Goal: Task Accomplishment & Management: Manage account settings

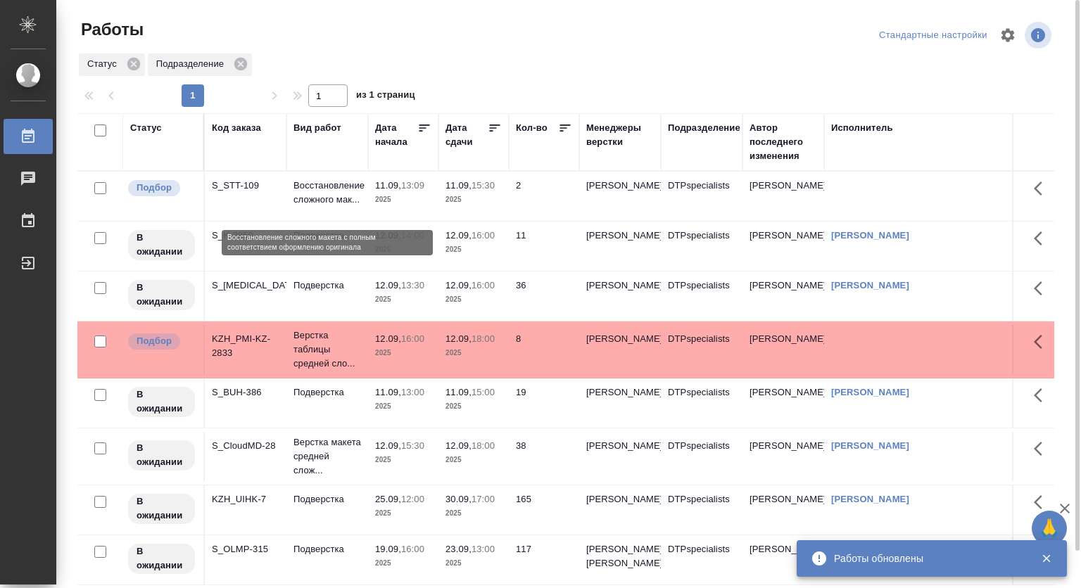
click at [307, 206] on p "Восстановление сложного мак..." at bounding box center [327, 193] width 68 height 28
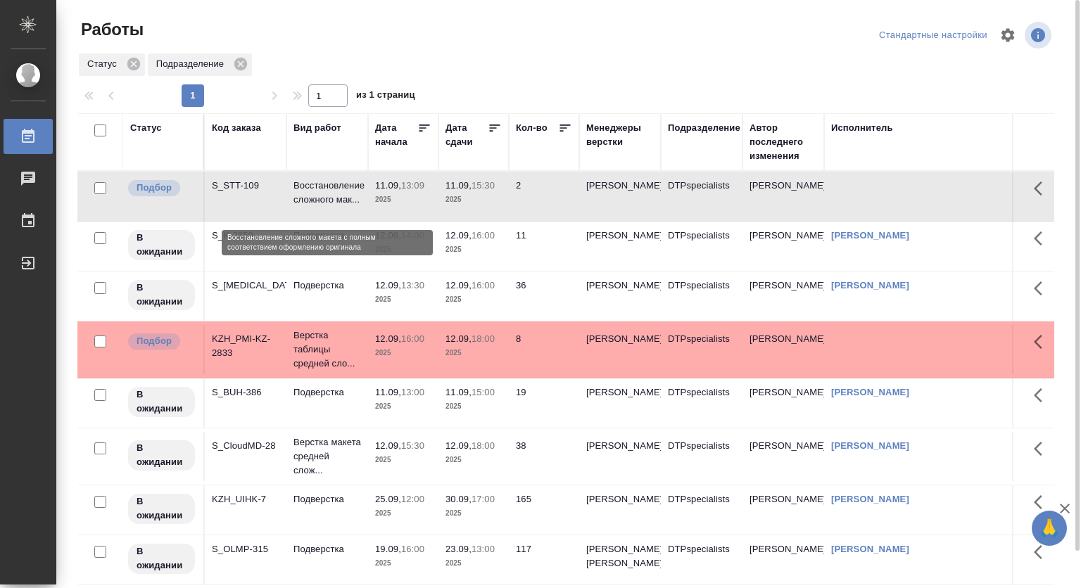
click at [300, 201] on p "Восстановление сложного мак..." at bounding box center [327, 193] width 68 height 28
click at [298, 200] on p "Восстановление сложного мак..." at bounding box center [327, 193] width 68 height 28
click at [309, 195] on p "Восстановление сложного мак..." at bounding box center [327, 193] width 68 height 28
click at [440, 197] on td "11.09, 15:30 2025" at bounding box center [473, 196] width 70 height 49
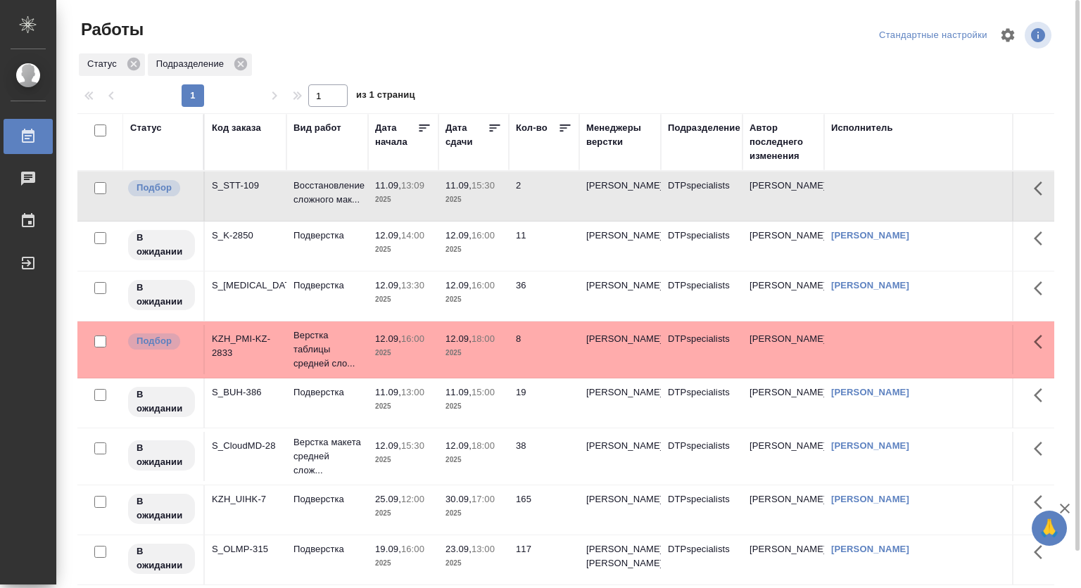
click at [440, 197] on td "11.09, 15:30 2025" at bounding box center [473, 196] width 70 height 49
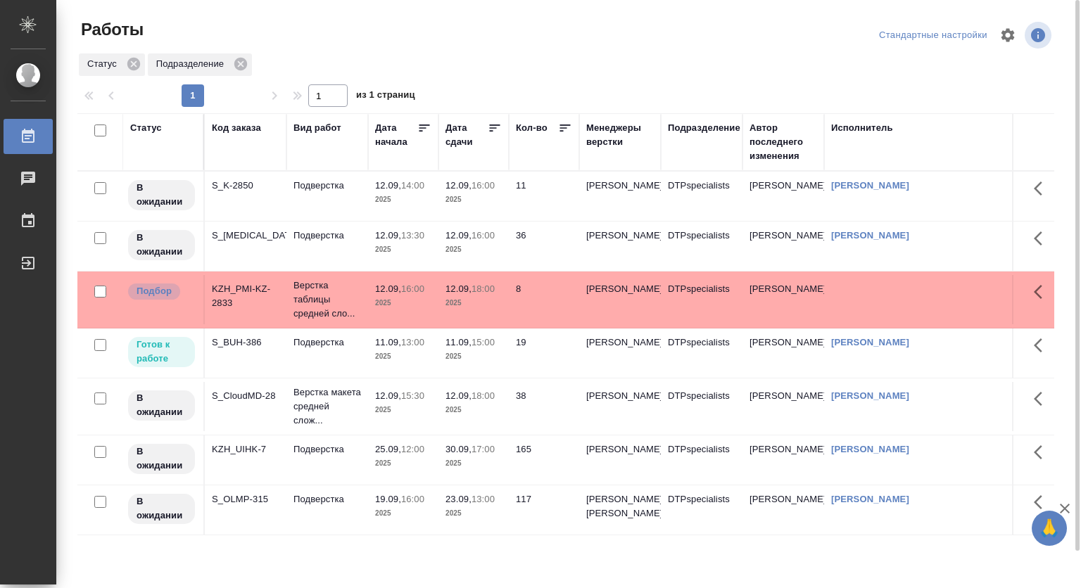
click at [391, 342] on p "11.09," at bounding box center [388, 342] width 26 height 11
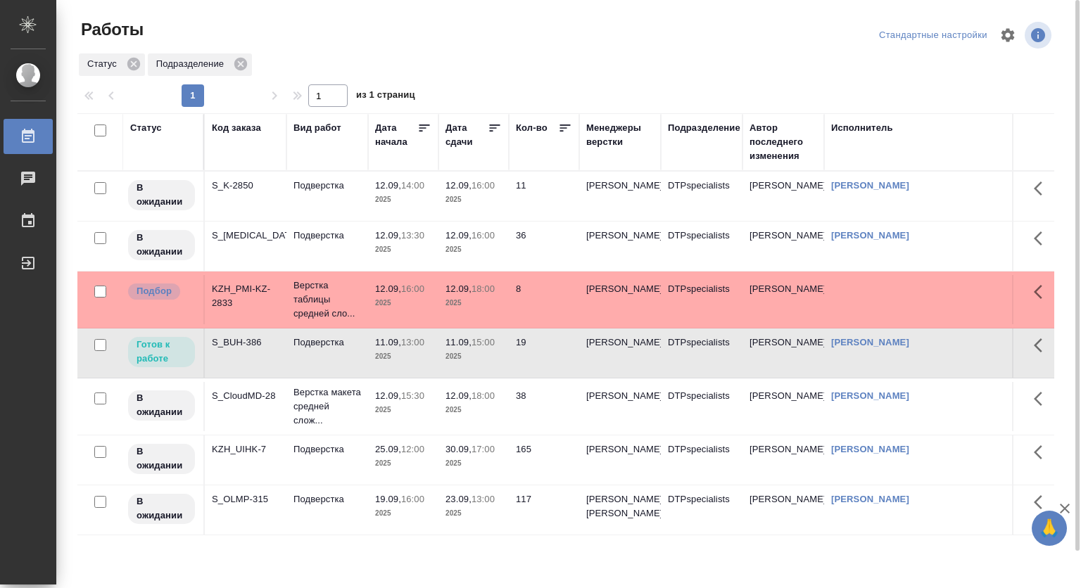
click at [388, 343] on p "11.09," at bounding box center [388, 342] width 26 height 11
click at [387, 343] on p "11.09," at bounding box center [388, 342] width 26 height 11
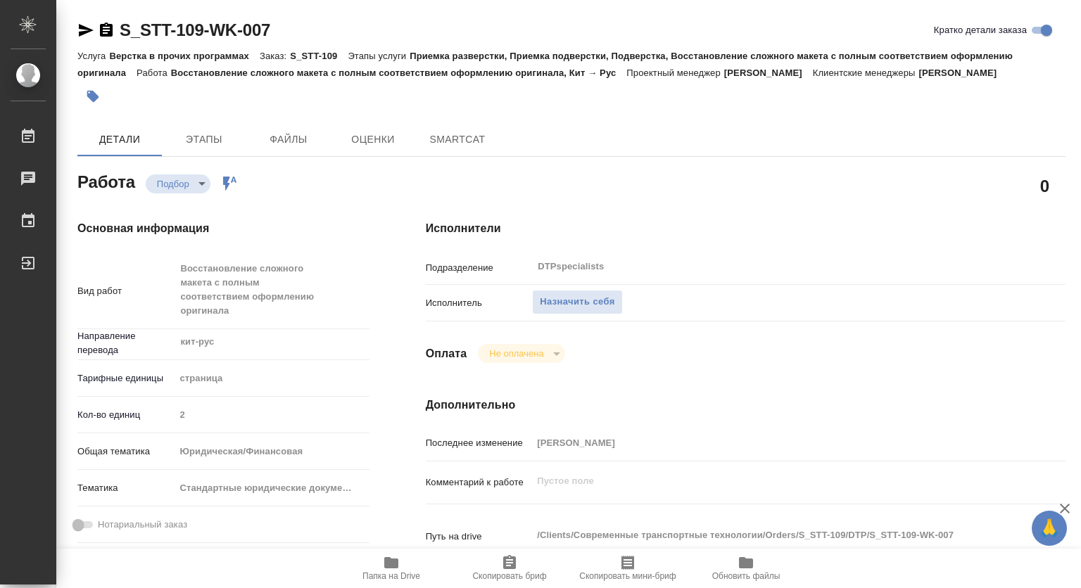
type textarea "x"
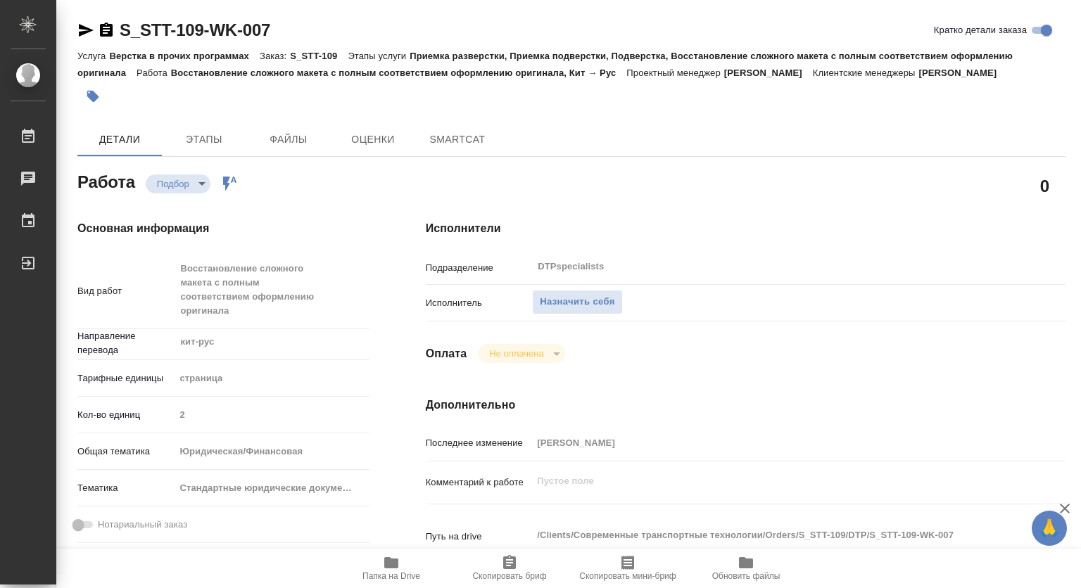
type textarea "x"
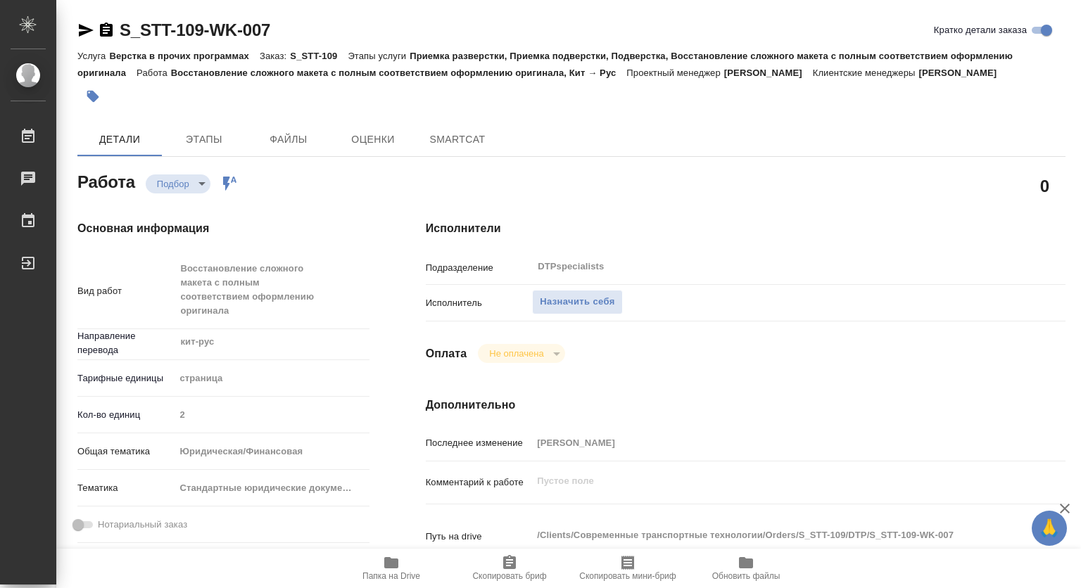
type textarea "x"
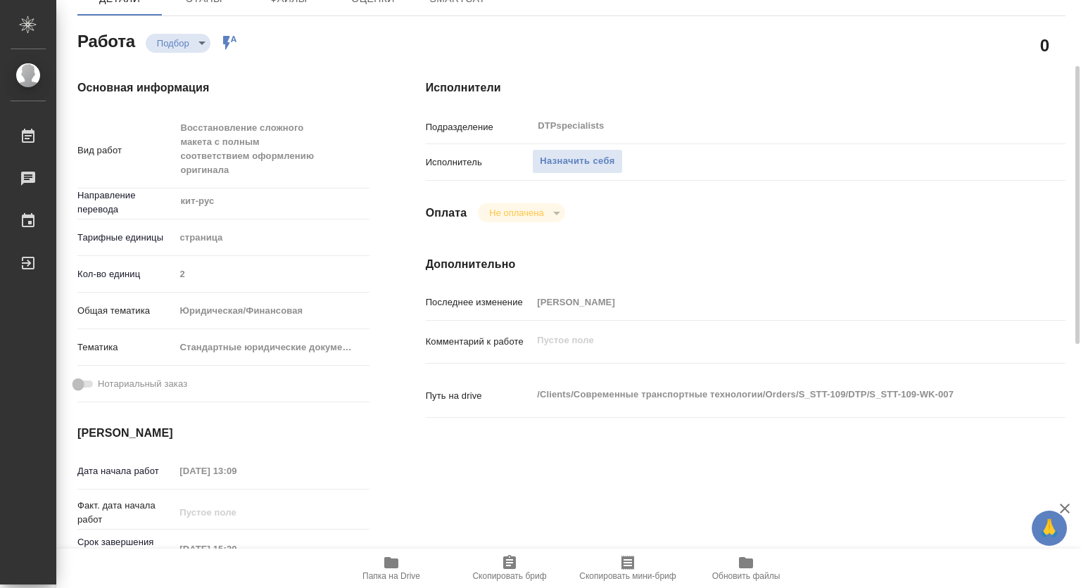
type textarea "x"
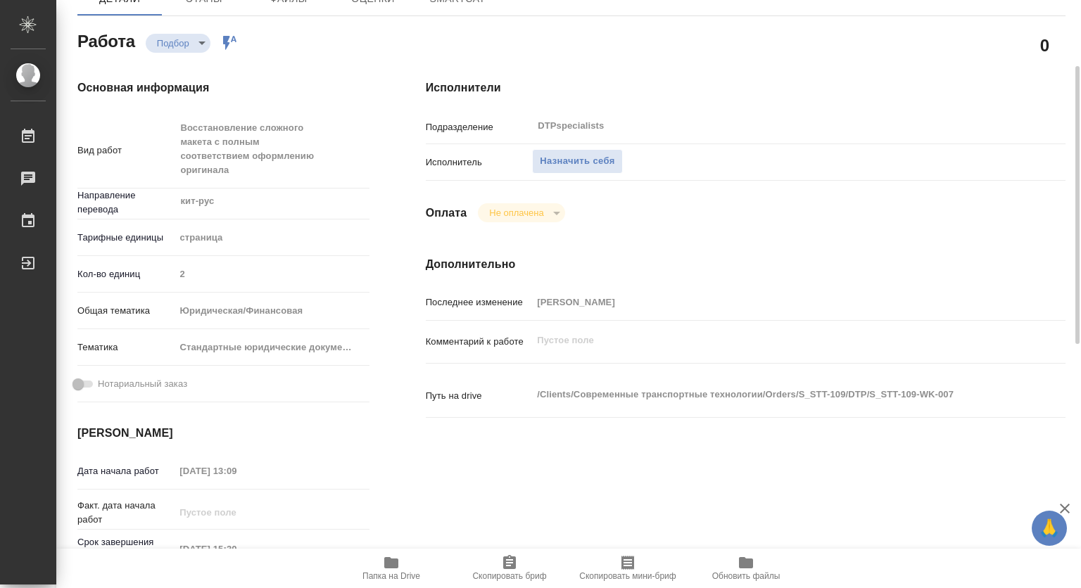
scroll to position [211, 0]
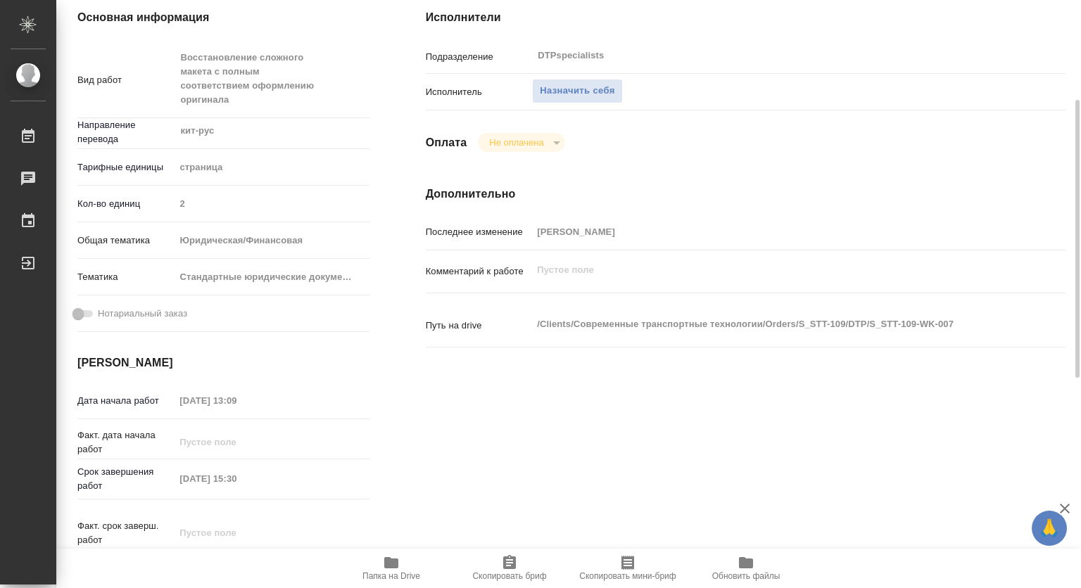
type textarea "x"
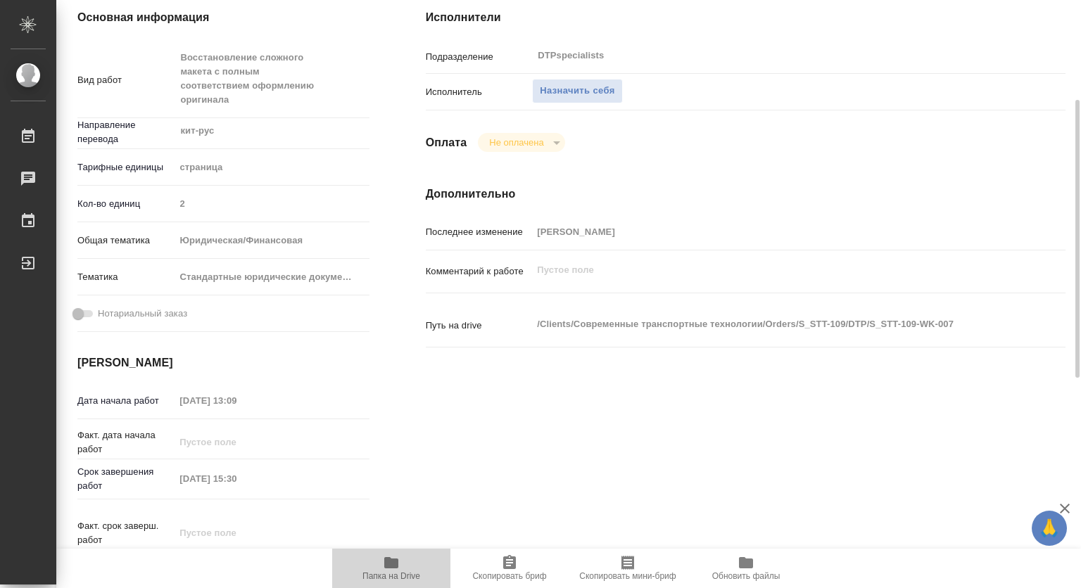
click at [393, 569] on icon "button" at bounding box center [391, 563] width 17 height 17
type textarea "x"
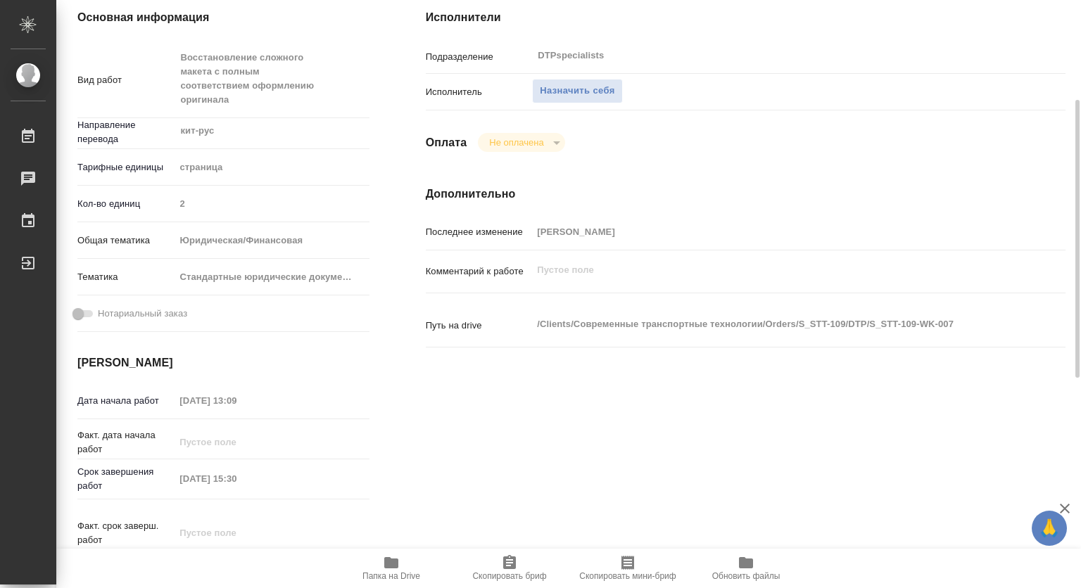
type textarea "x"
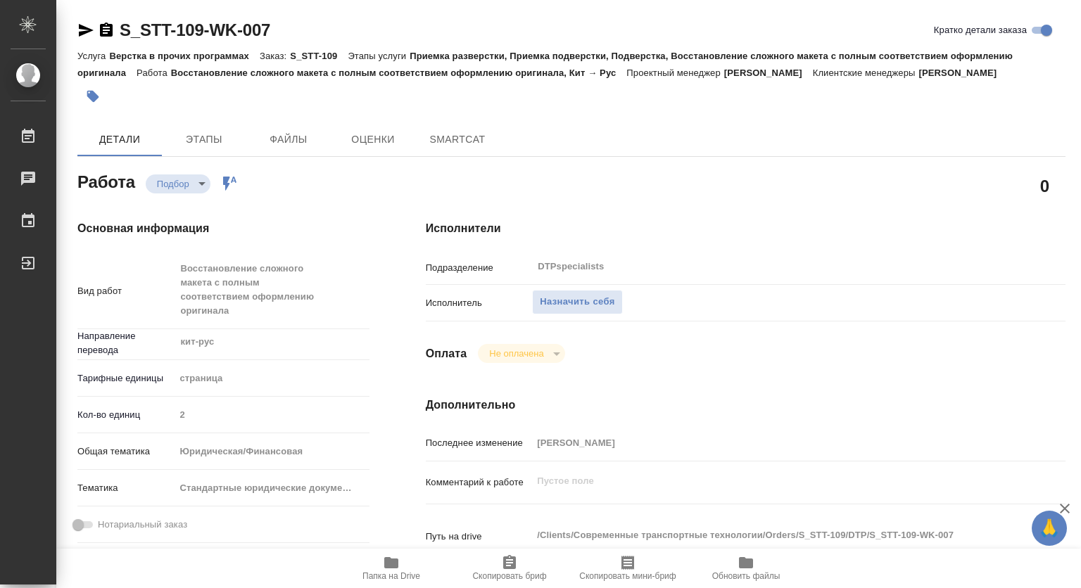
type textarea "x"
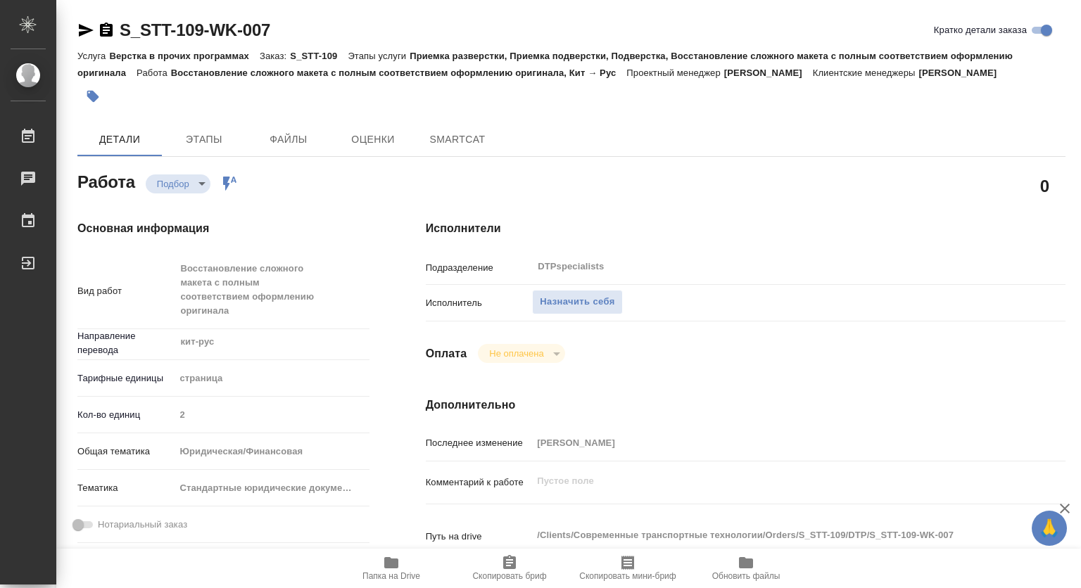
type textarea "x"
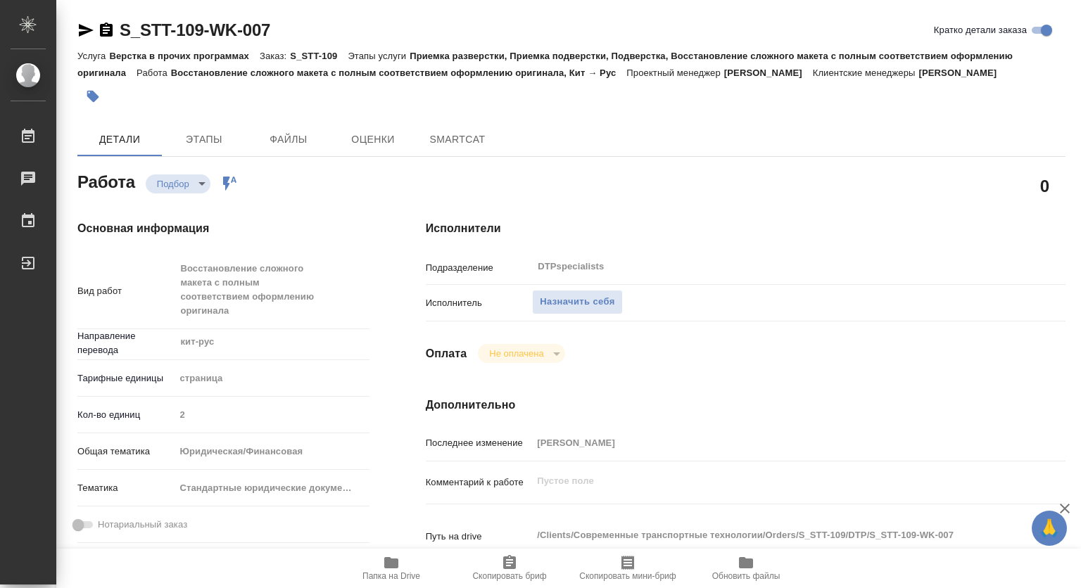
type textarea "x"
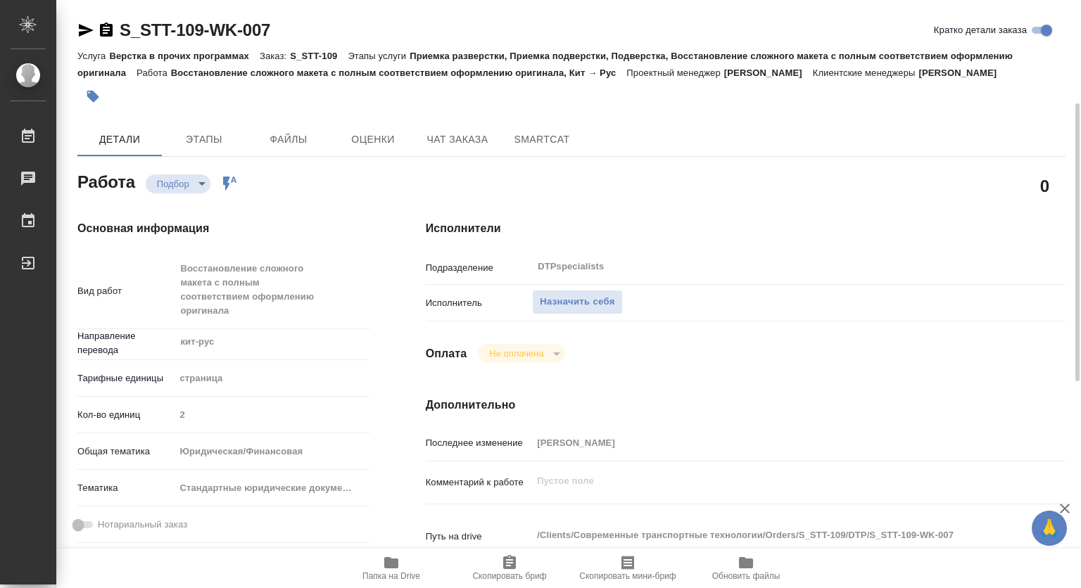
scroll to position [141, 0]
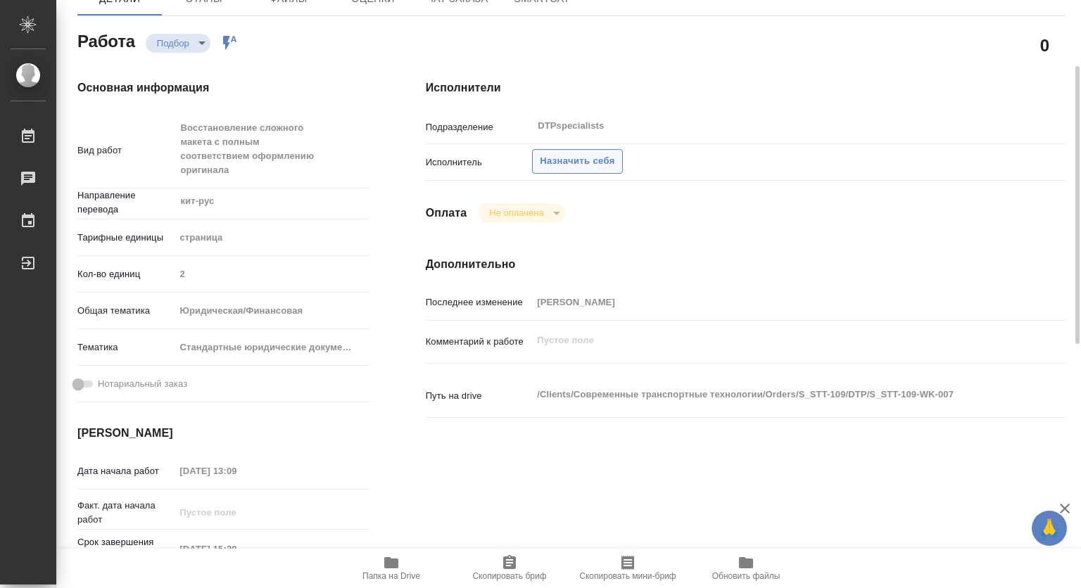
type textarea "x"
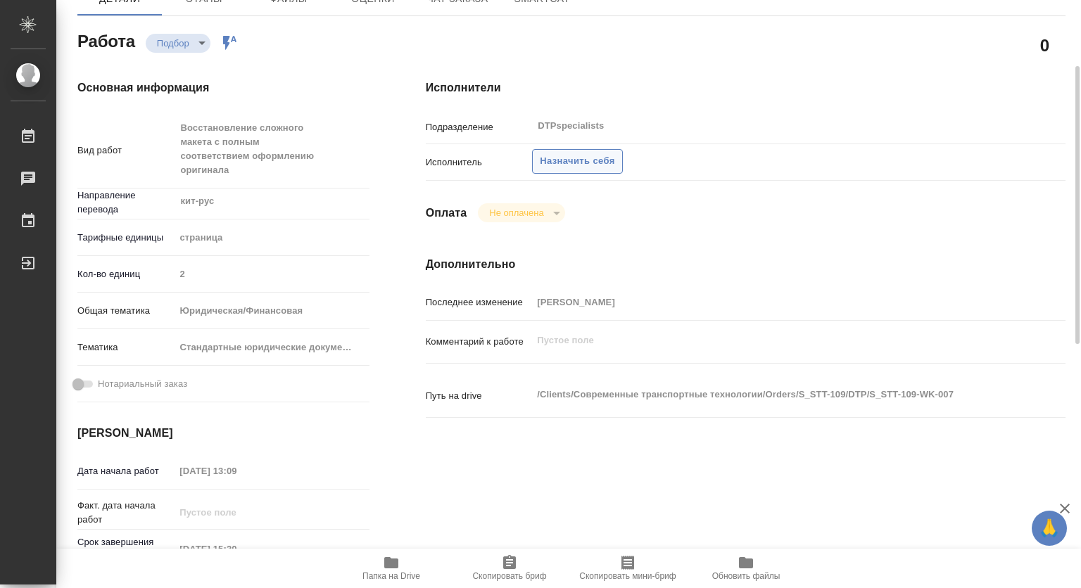
click at [574, 158] on span "Назначить себя" at bounding box center [577, 161] width 75 height 16
type textarea "x"
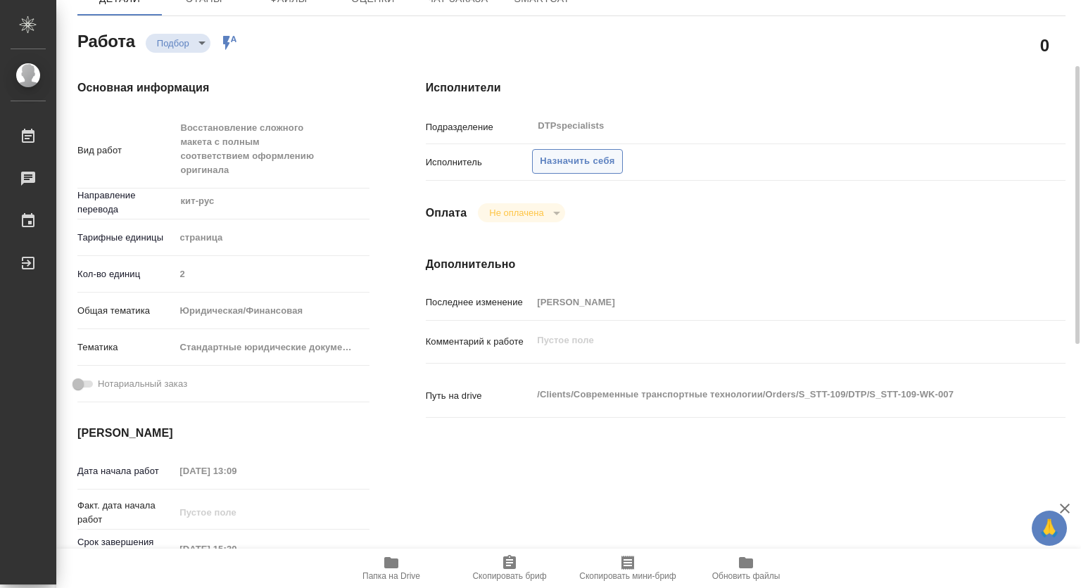
type textarea "x"
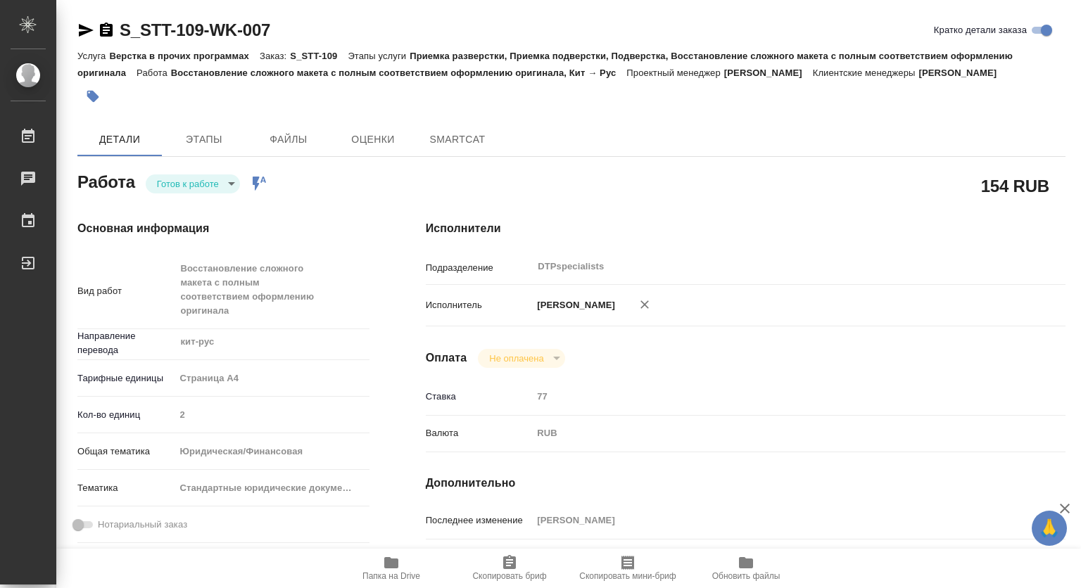
type textarea "x"
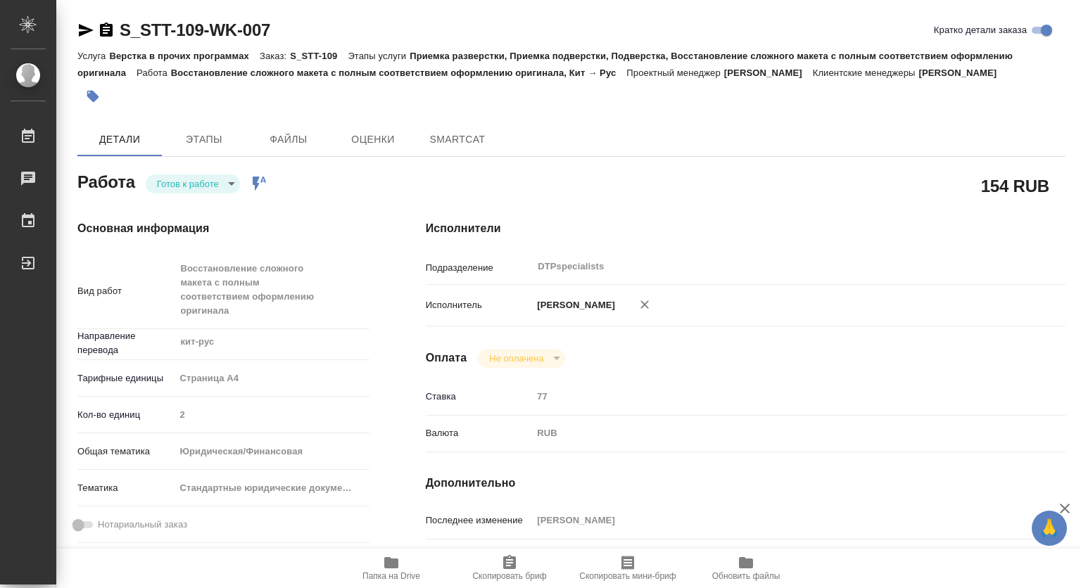
type textarea "x"
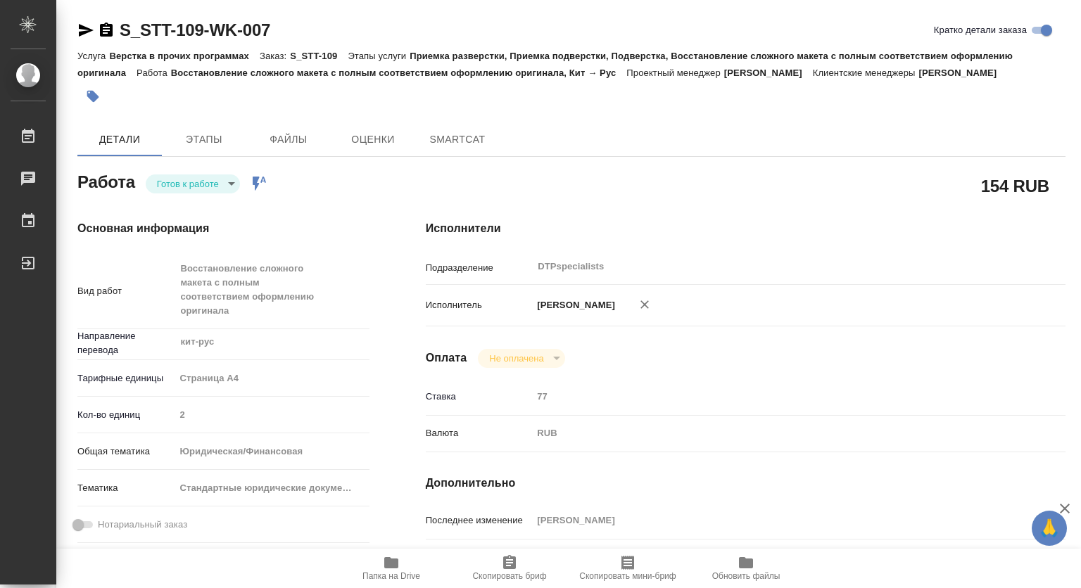
type textarea "x"
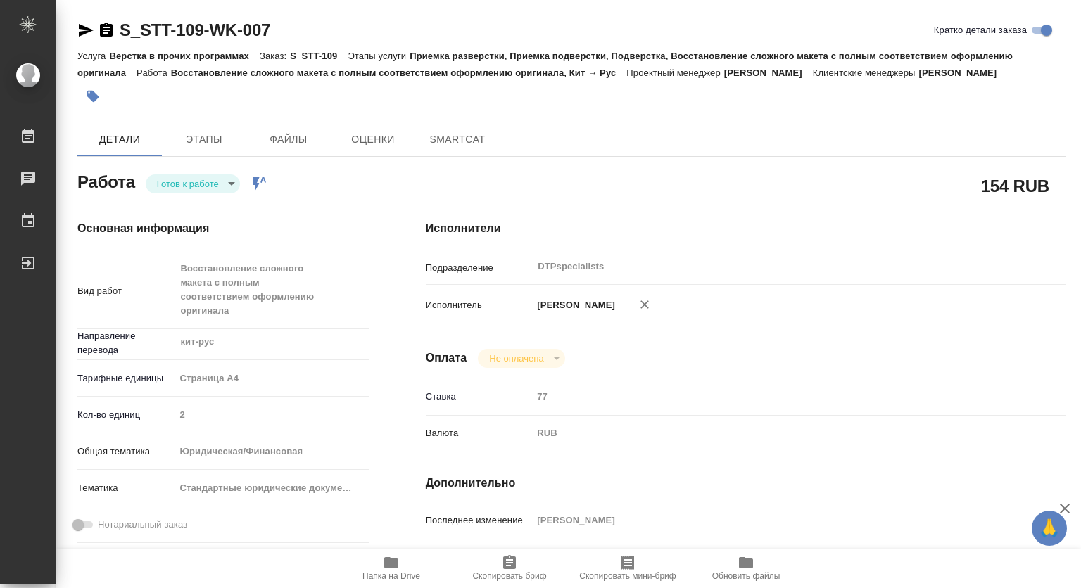
type textarea "x"
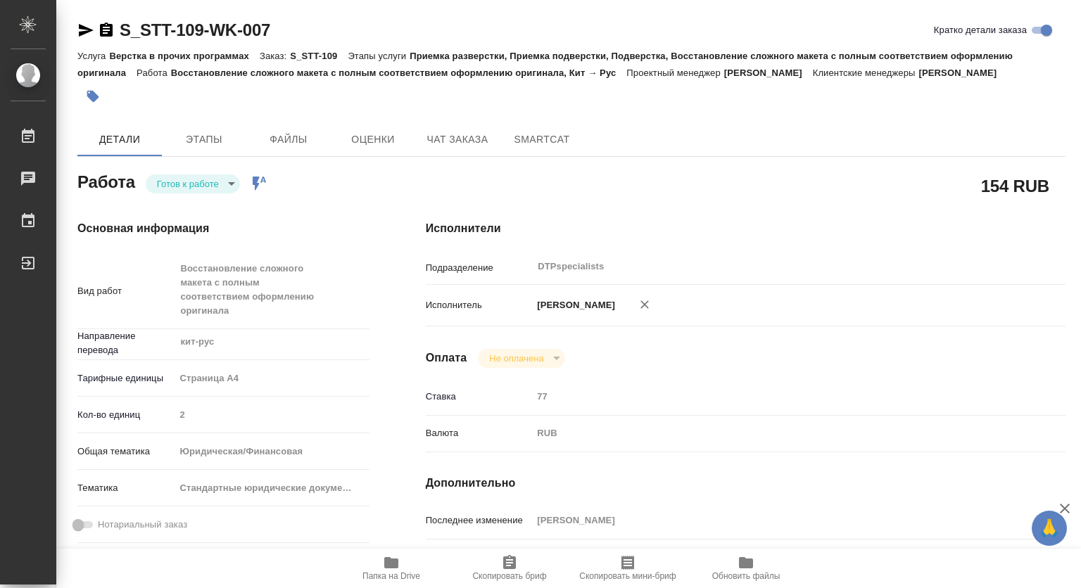
click at [194, 175] on body "🙏 .cls-1 fill:#fff; AWATERA Kovtun Svetlana Работы Чаты График Выйти S_STT-109-…" at bounding box center [540, 294] width 1081 height 588
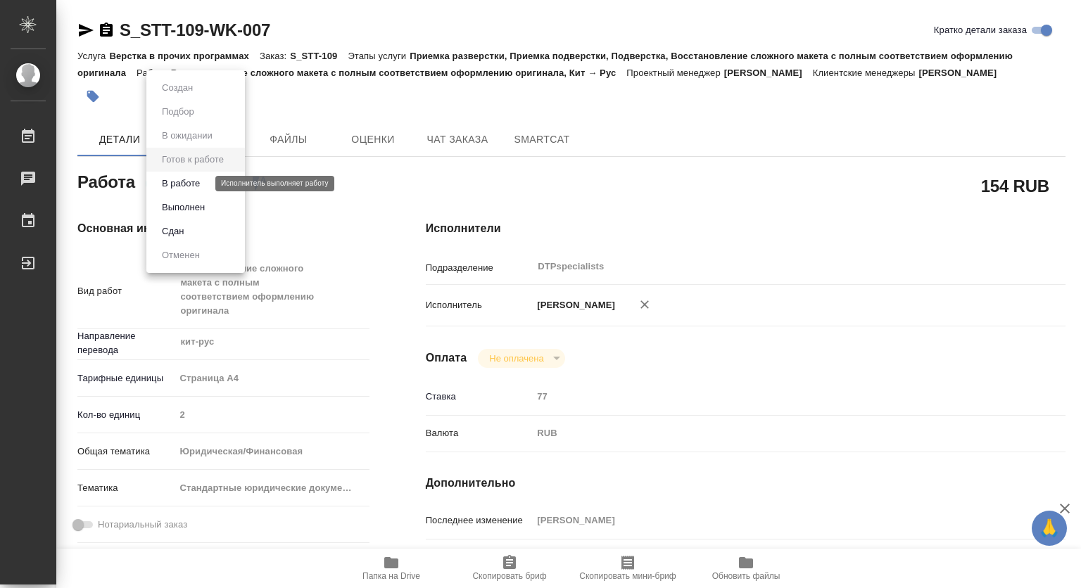
type textarea "x"
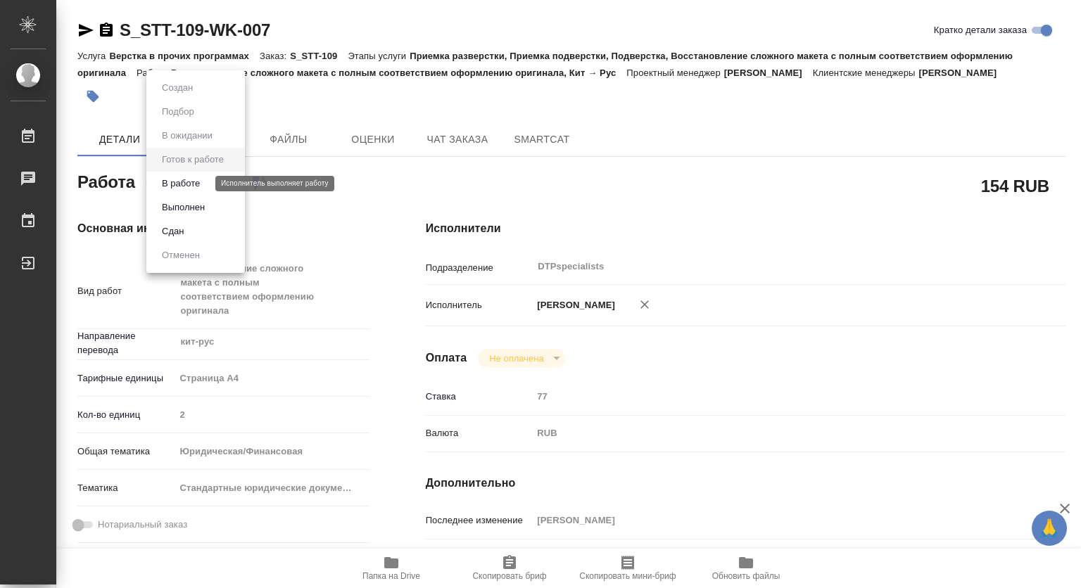
click at [191, 184] on button "В работе" at bounding box center [181, 183] width 46 height 15
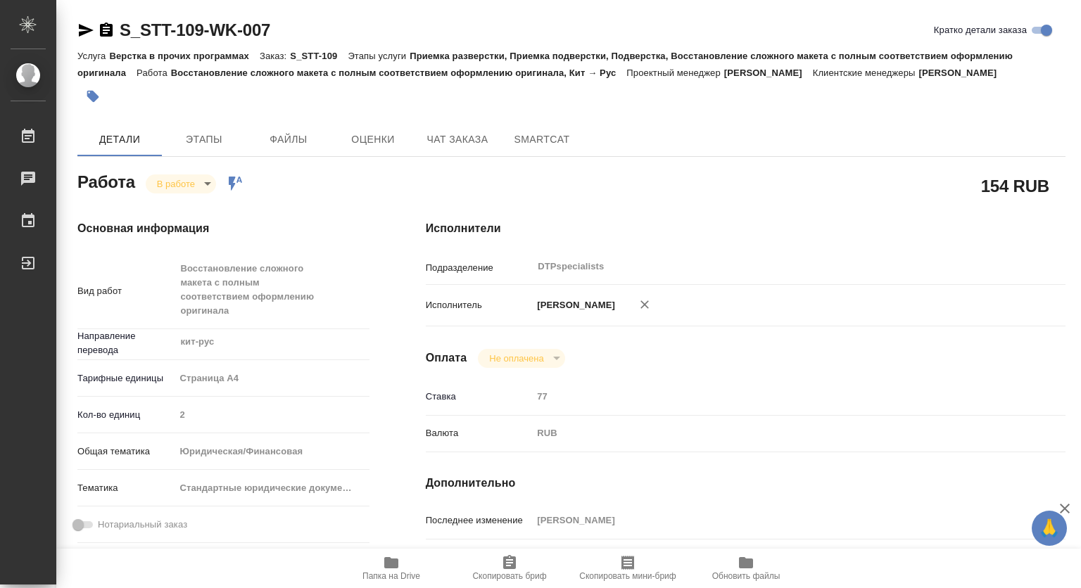
type textarea "x"
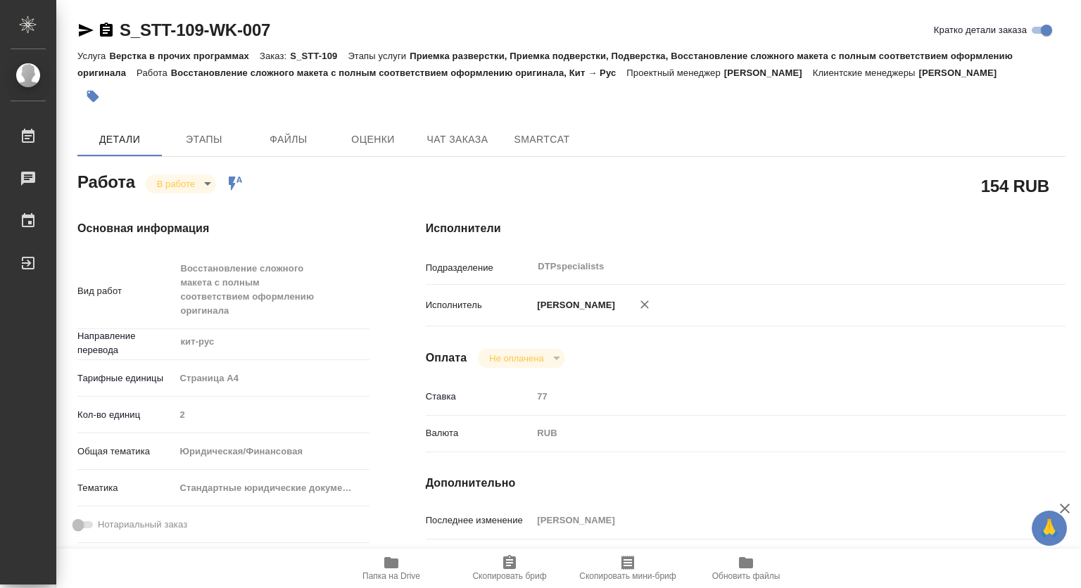
click at [107, 33] on icon "button" at bounding box center [106, 30] width 17 height 17
type textarea "x"
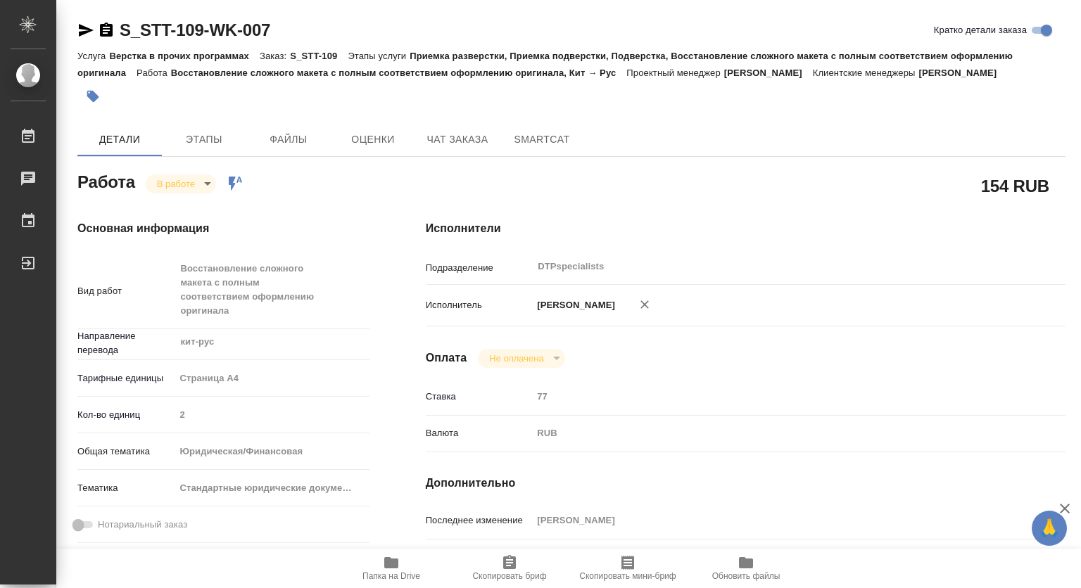
type textarea "x"
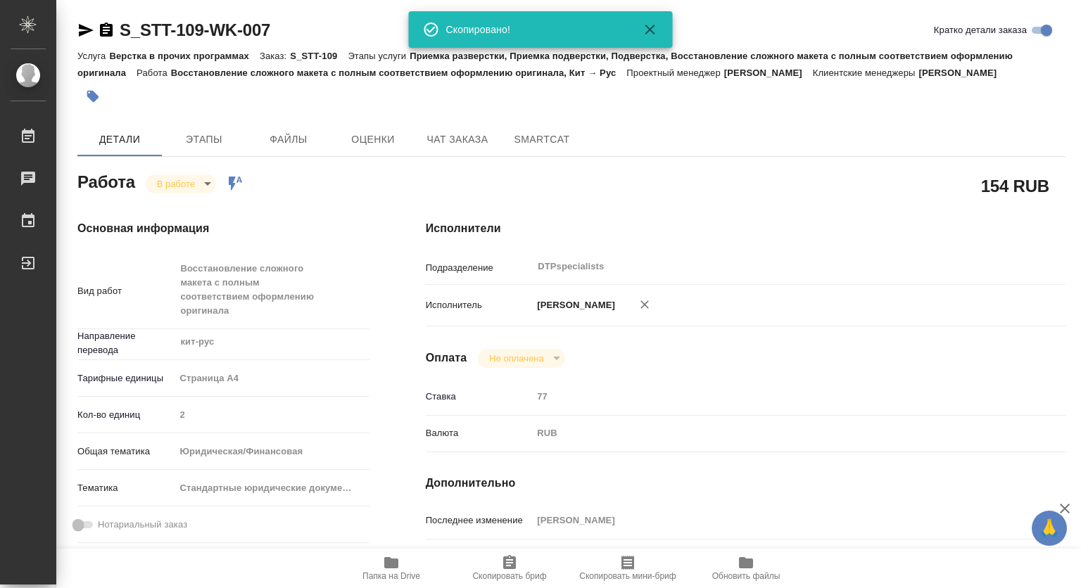
type textarea "x"
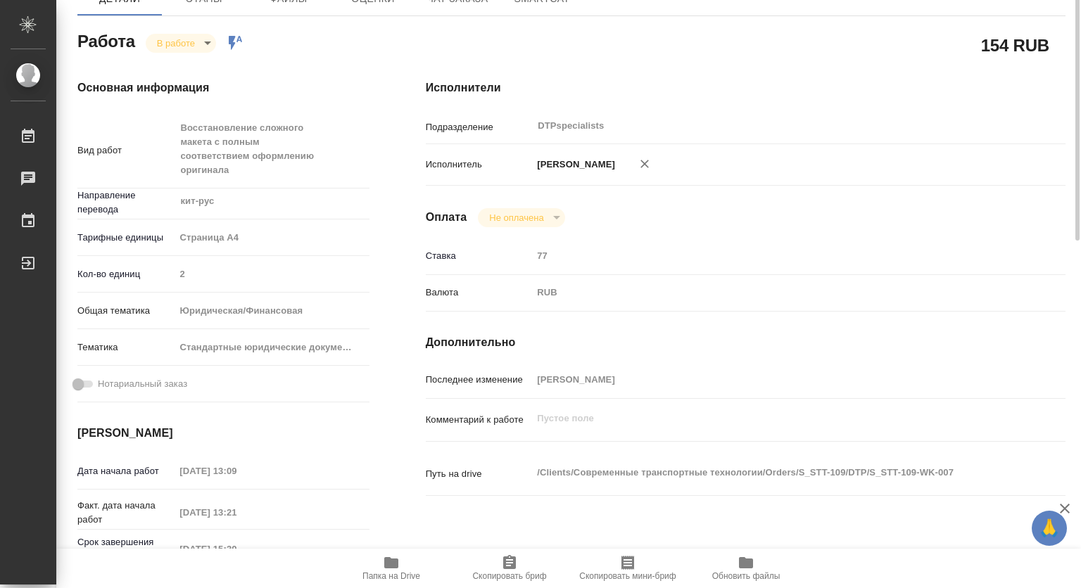
scroll to position [211, 0]
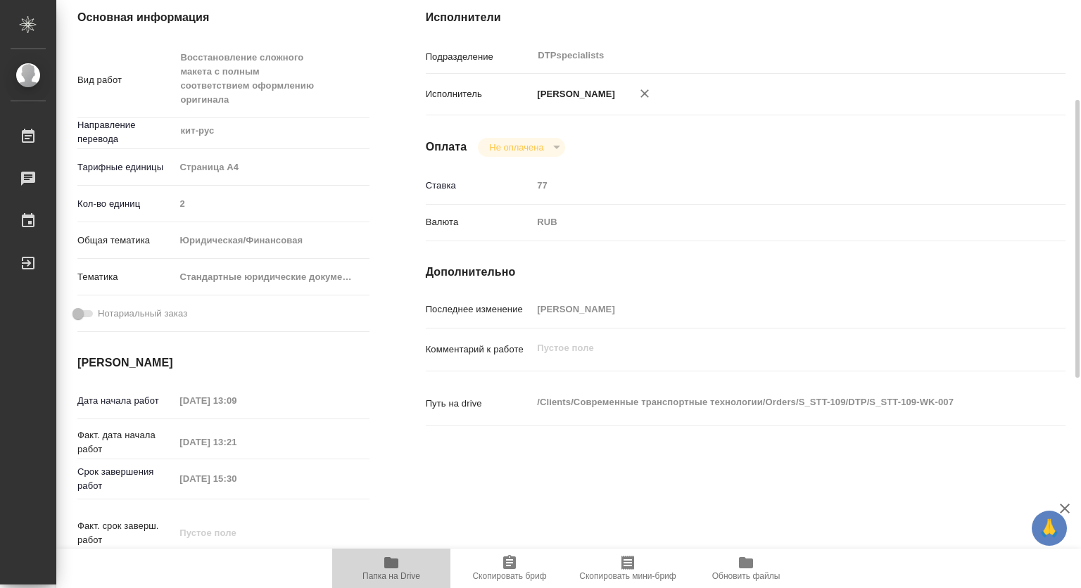
click at [390, 567] on icon "button" at bounding box center [391, 562] width 14 height 11
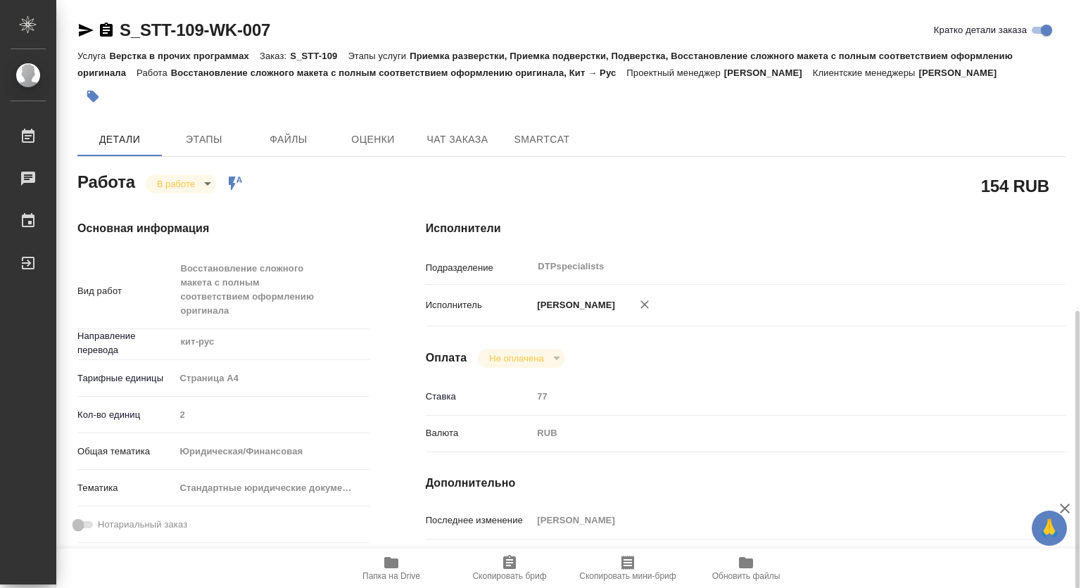
scroll to position [211, 0]
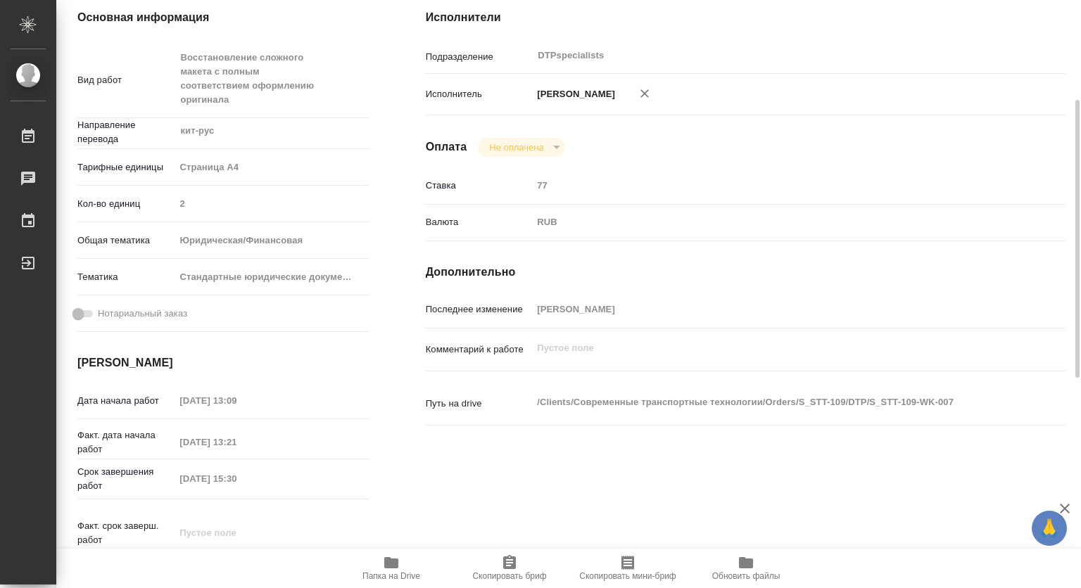
click at [393, 558] on icon "button" at bounding box center [391, 563] width 17 height 17
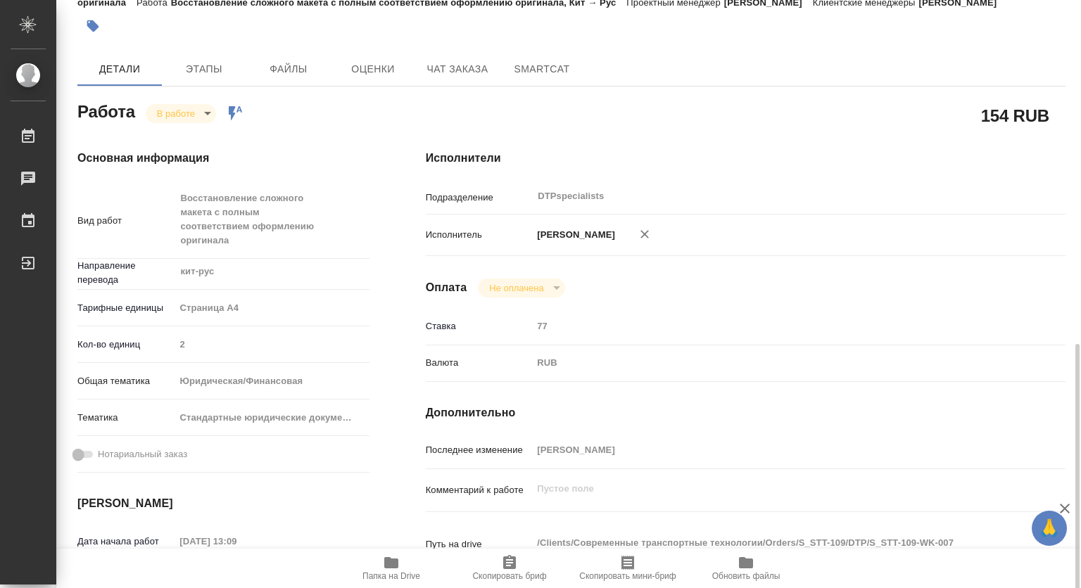
scroll to position [0, 0]
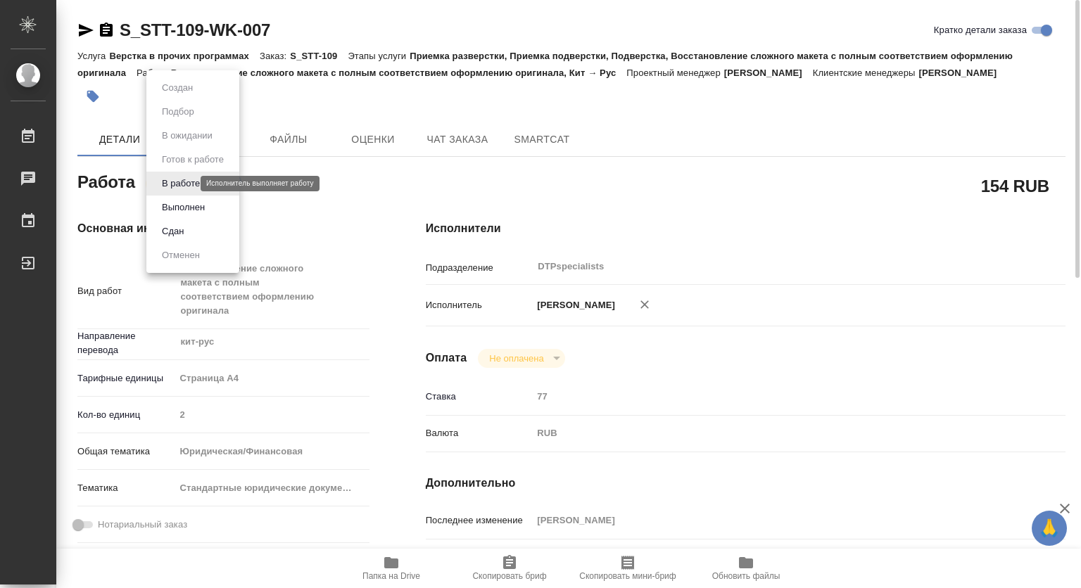
click at [172, 179] on body "🙏 .cls-1 fill:#fff; AWATERA [PERSON_NAME] 0 Чаты График Выйти S_STT-109-WK-007 …" at bounding box center [540, 294] width 1081 height 588
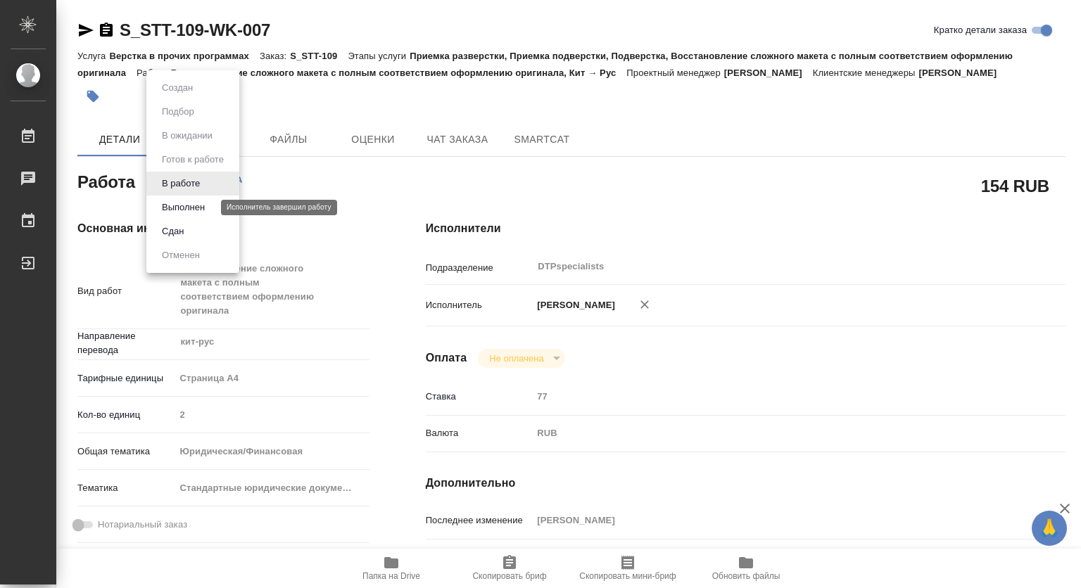
click at [175, 206] on button "Выполнен" at bounding box center [183, 207] width 51 height 15
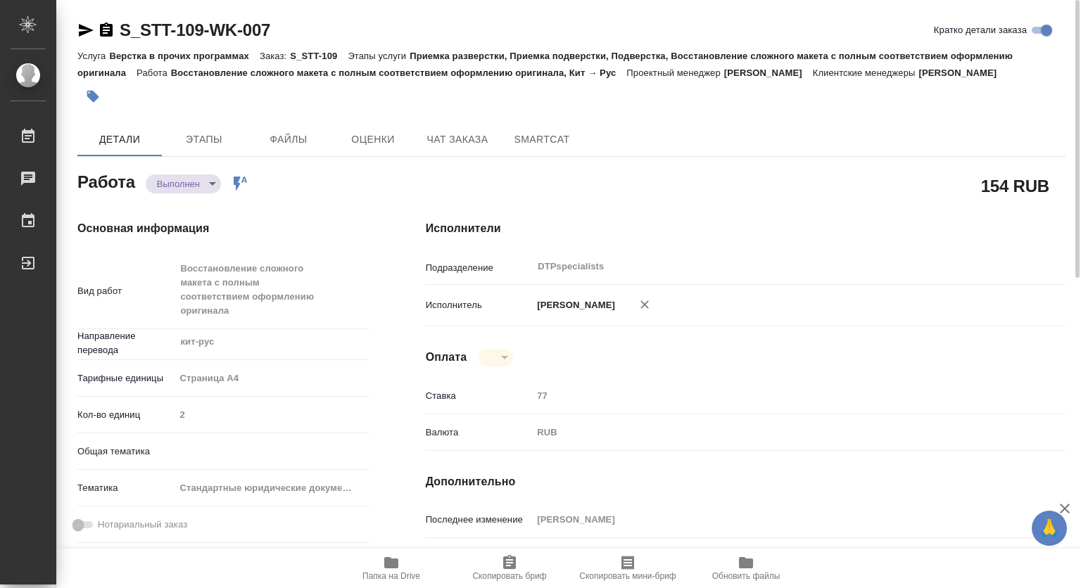
type textarea "x"
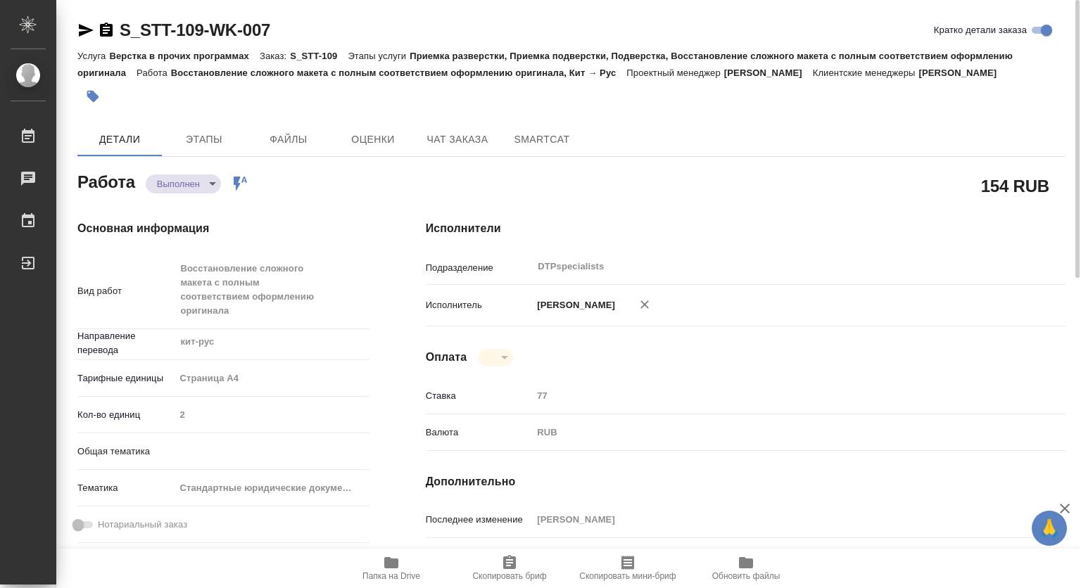
type textarea "x"
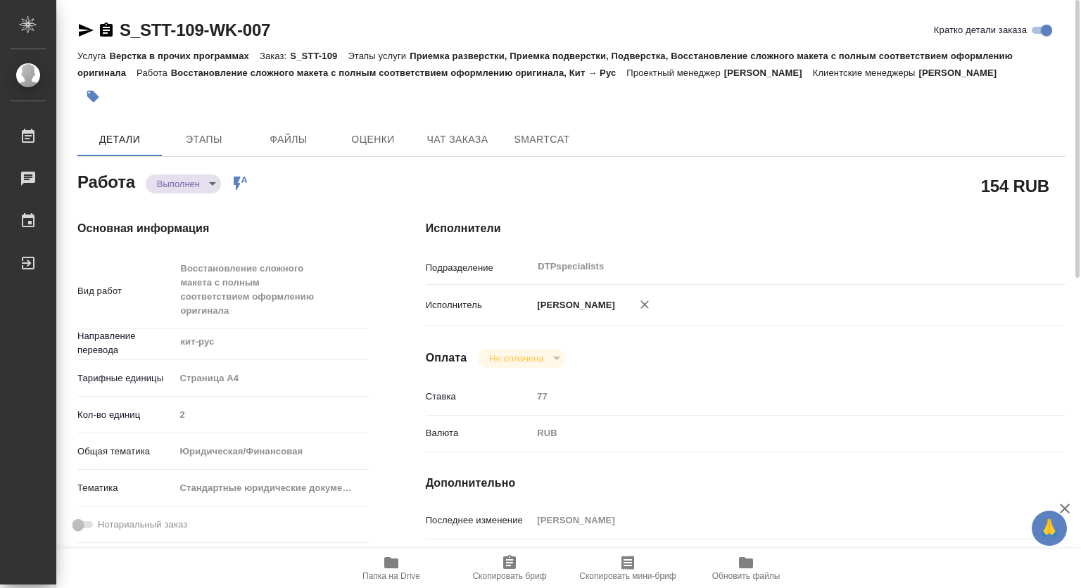
type textarea "x"
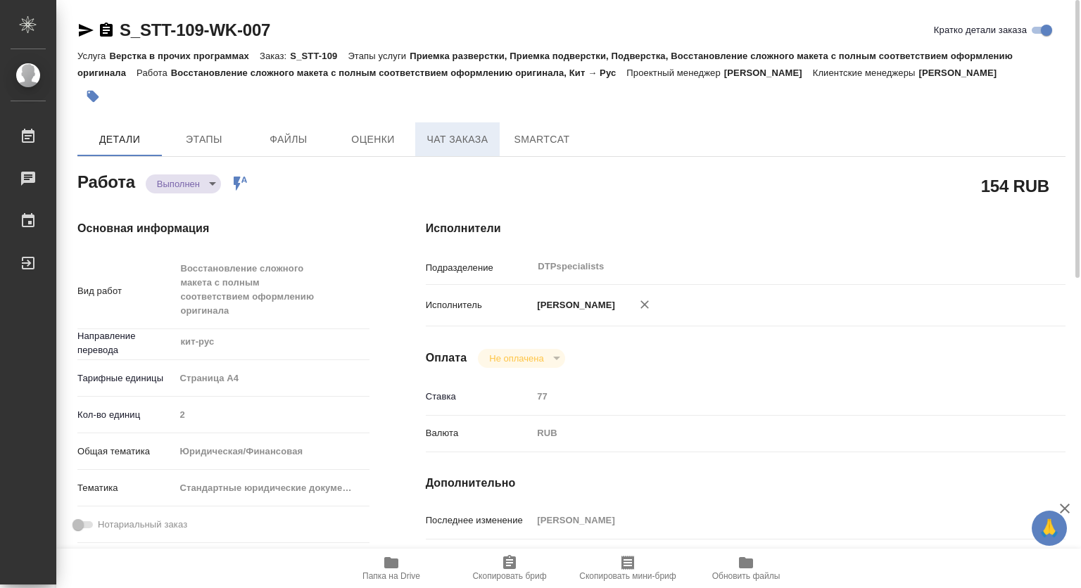
click at [441, 139] on span "Чат заказа" at bounding box center [458, 140] width 68 height 18
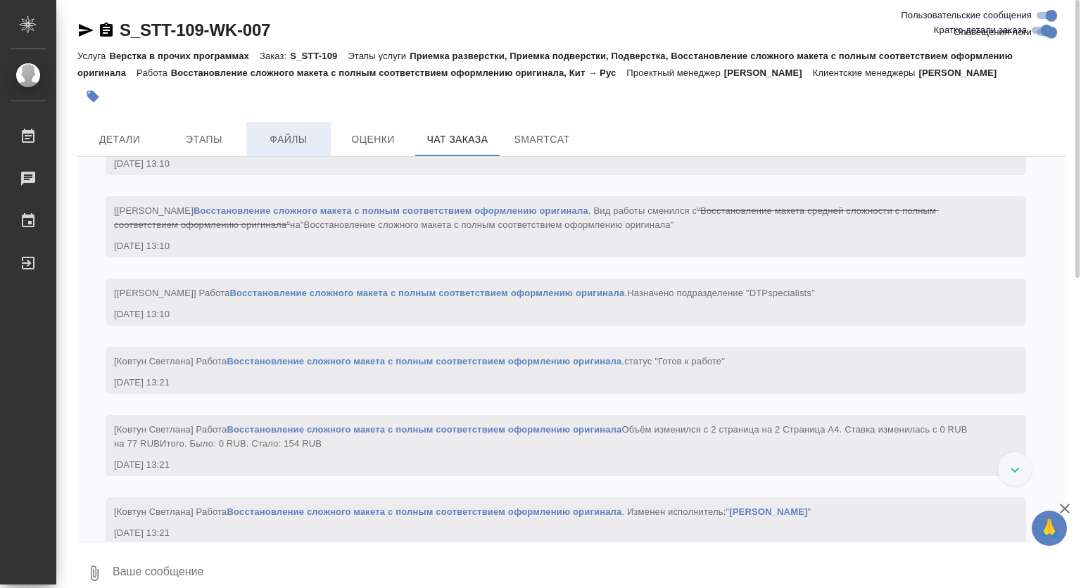
scroll to position [1991, 0]
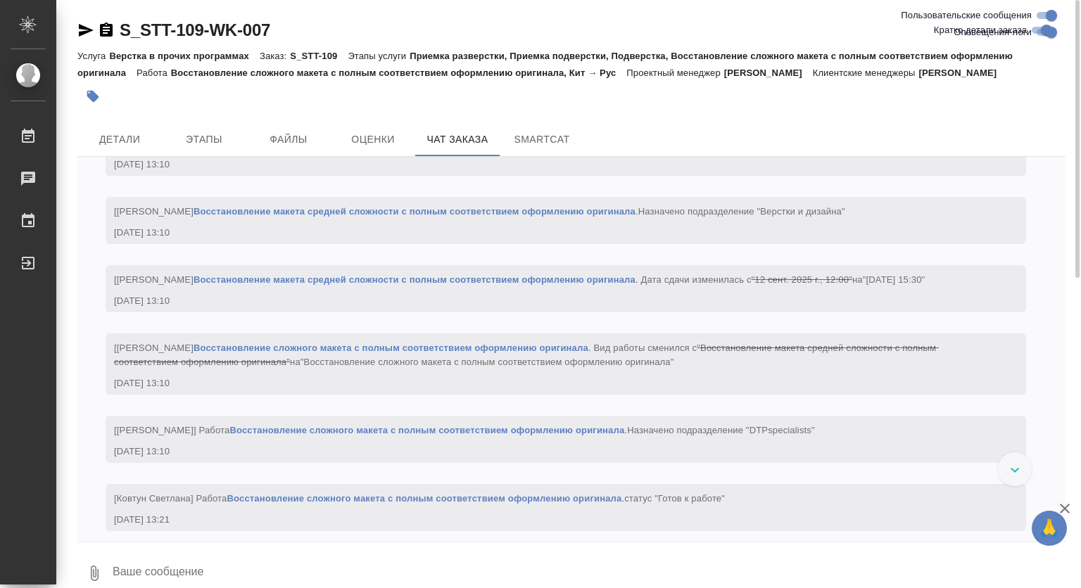
click at [97, 96] on icon "button" at bounding box center [93, 97] width 12 height 12
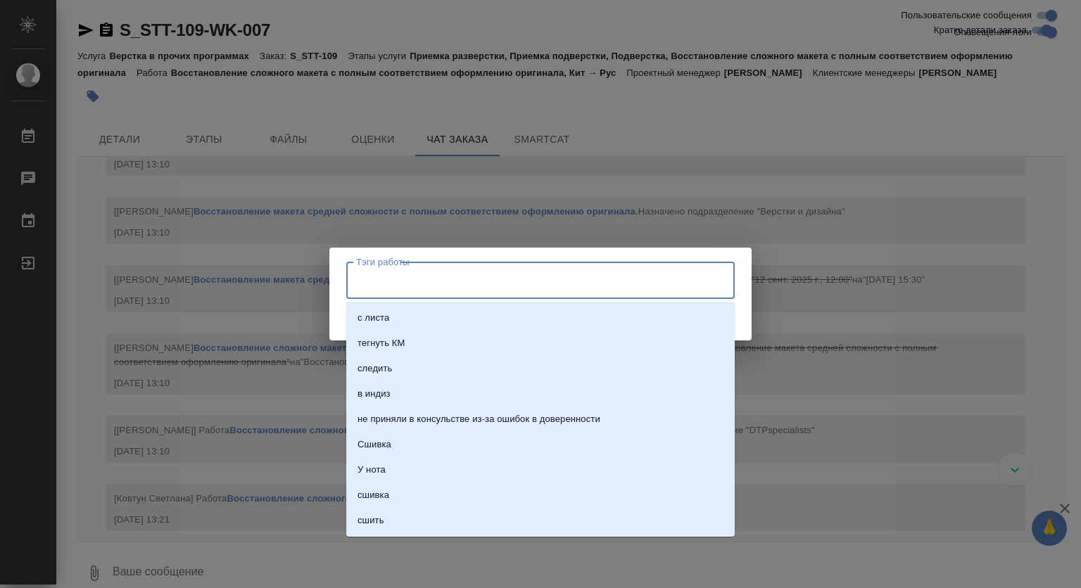
click at [434, 286] on input "Тэги работы" at bounding box center [527, 280] width 349 height 24
click at [397, 310] on li "с листа" at bounding box center [540, 317] width 388 height 25
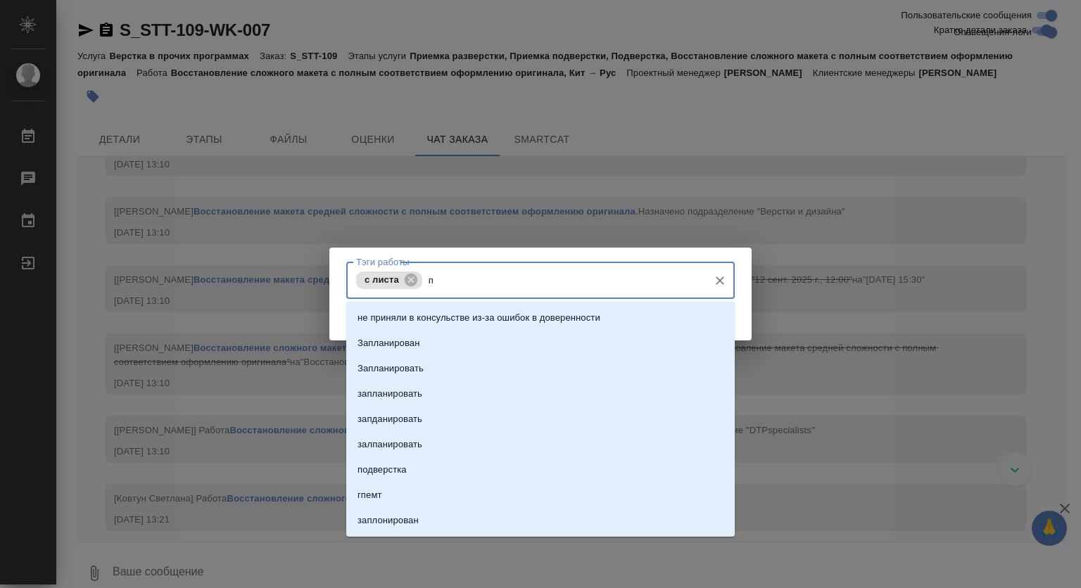
type input "пе"
drag, startPoint x: 445, startPoint y: 279, endPoint x: 256, endPoint y: 283, distance: 188.7
click at [256, 283] on div "Тэги работы с листа пе Тэги работы Сохранить" at bounding box center [540, 294] width 1081 height 588
click at [415, 277] on icon at bounding box center [410, 279] width 15 height 15
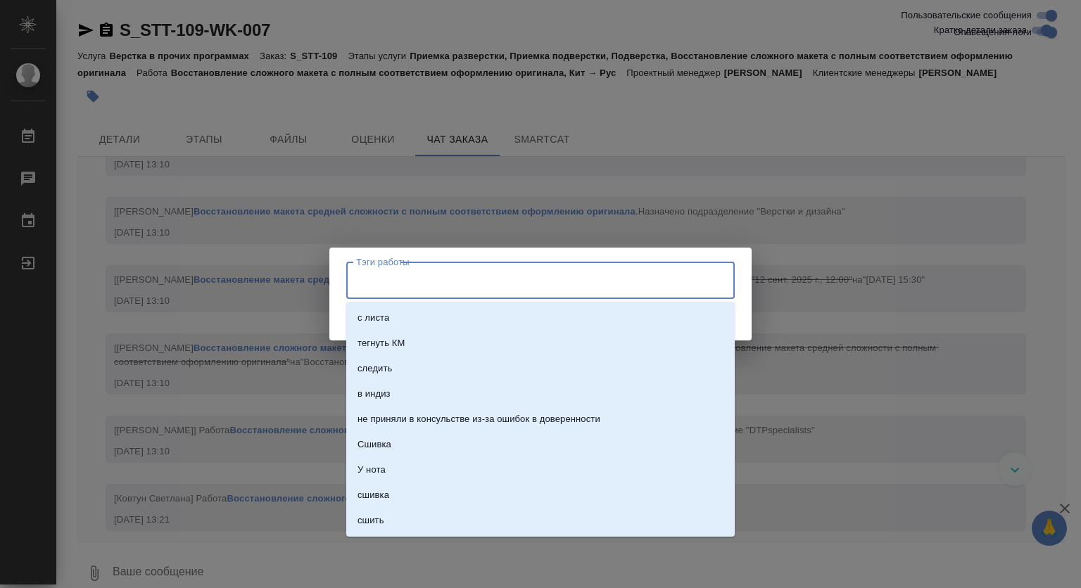
click at [409, 281] on input "Тэги работы" at bounding box center [527, 280] width 349 height 24
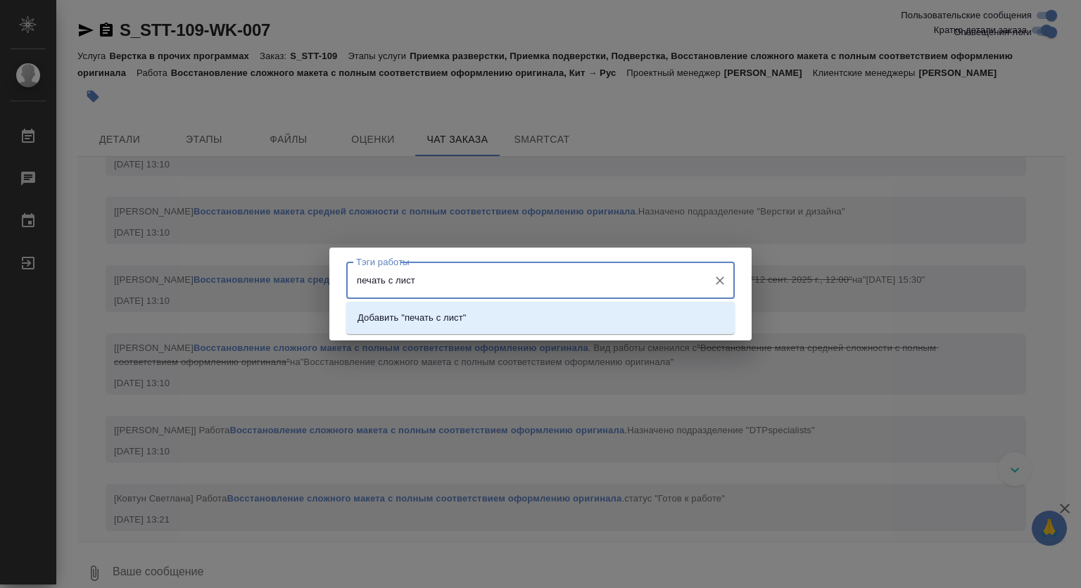
type input "печать с листа"
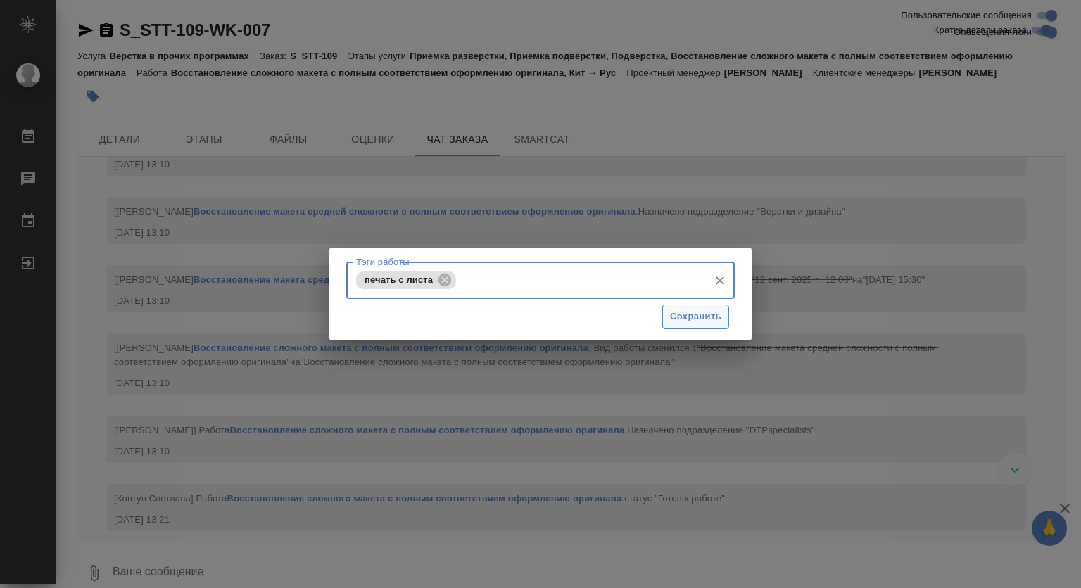
click at [690, 312] on span "Сохранить" at bounding box center [695, 317] width 51 height 16
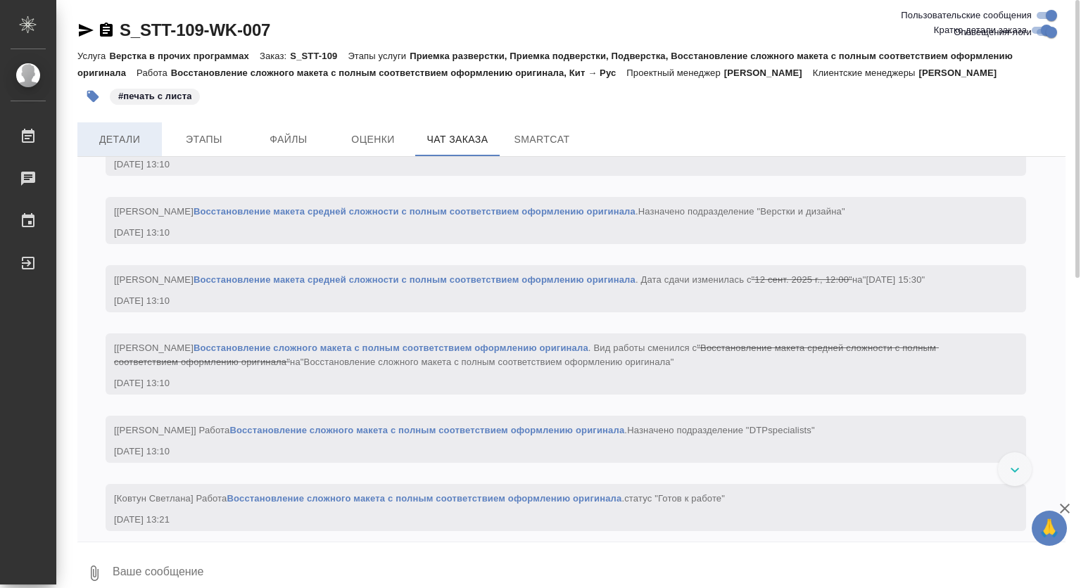
click at [127, 138] on span "Детали" at bounding box center [120, 140] width 68 height 18
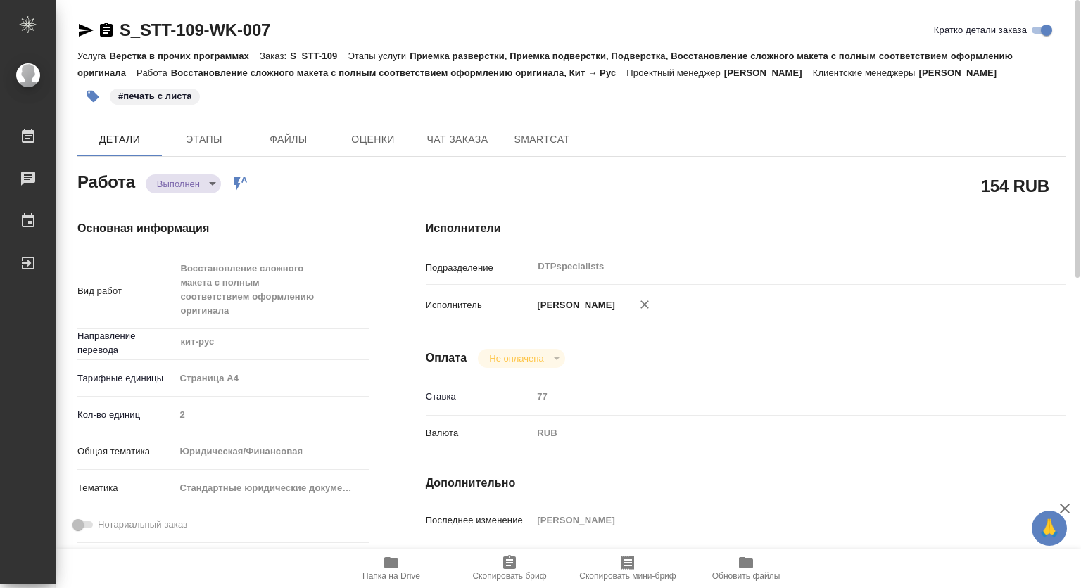
type textarea "x"
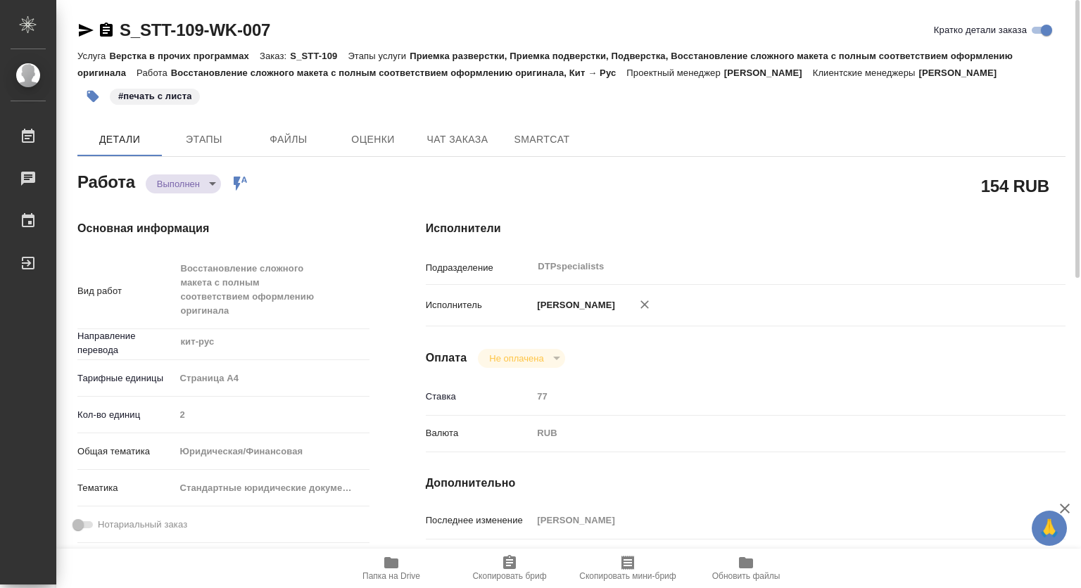
type textarea "x"
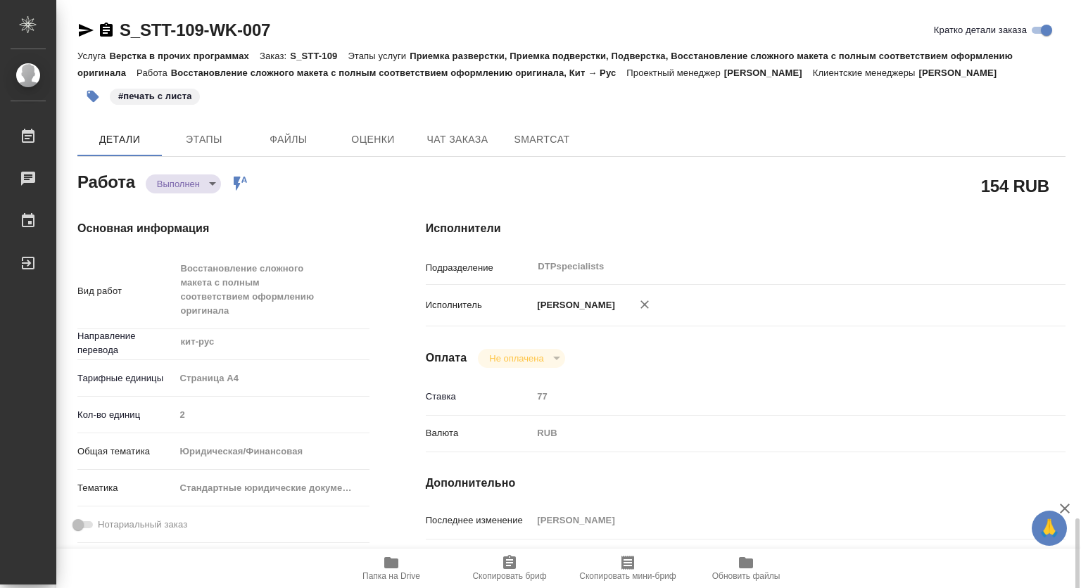
scroll to position [352, 0]
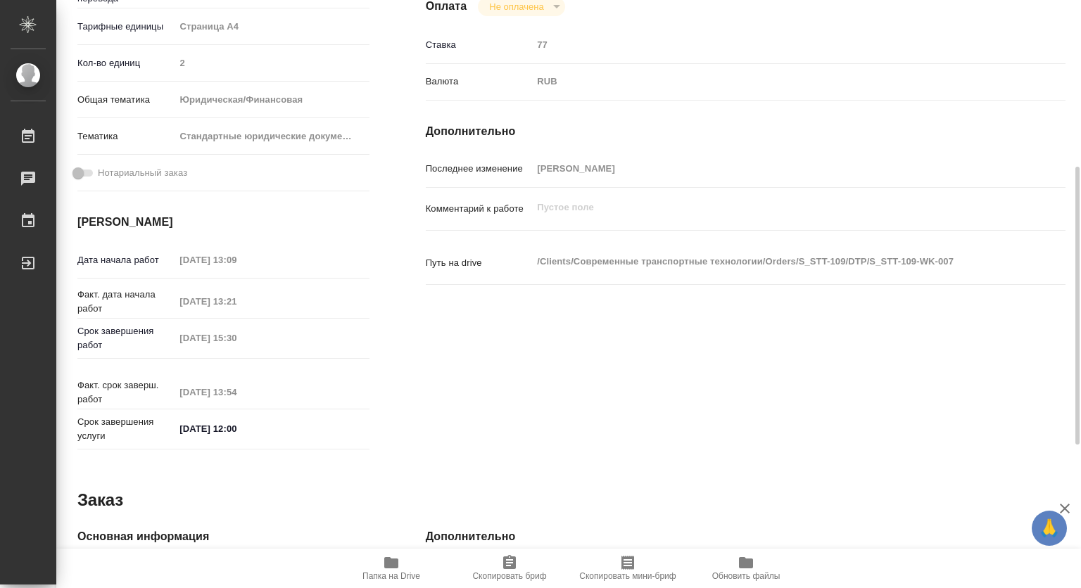
type textarea "x"
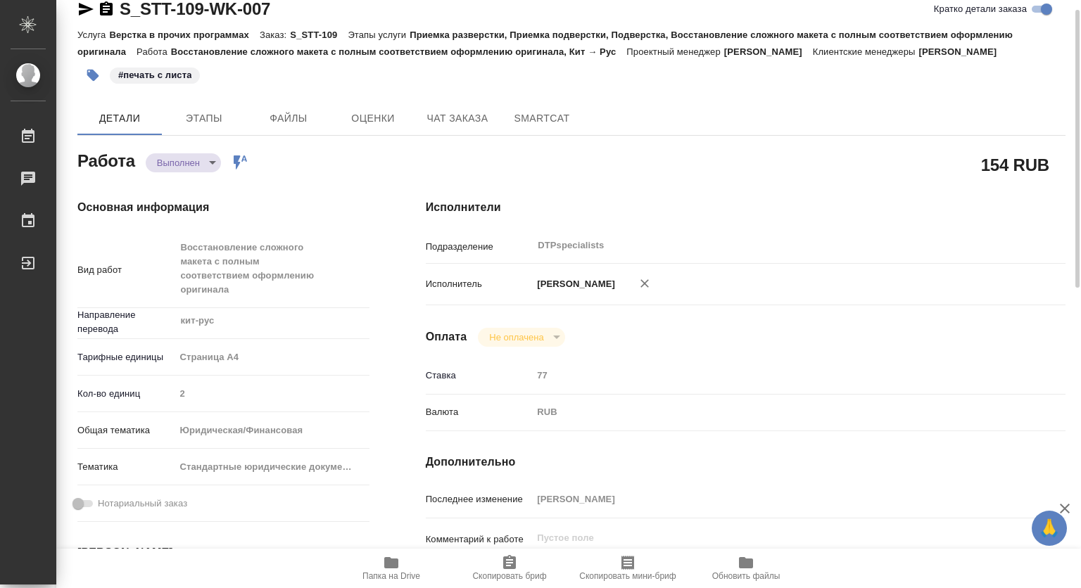
scroll to position [0, 0]
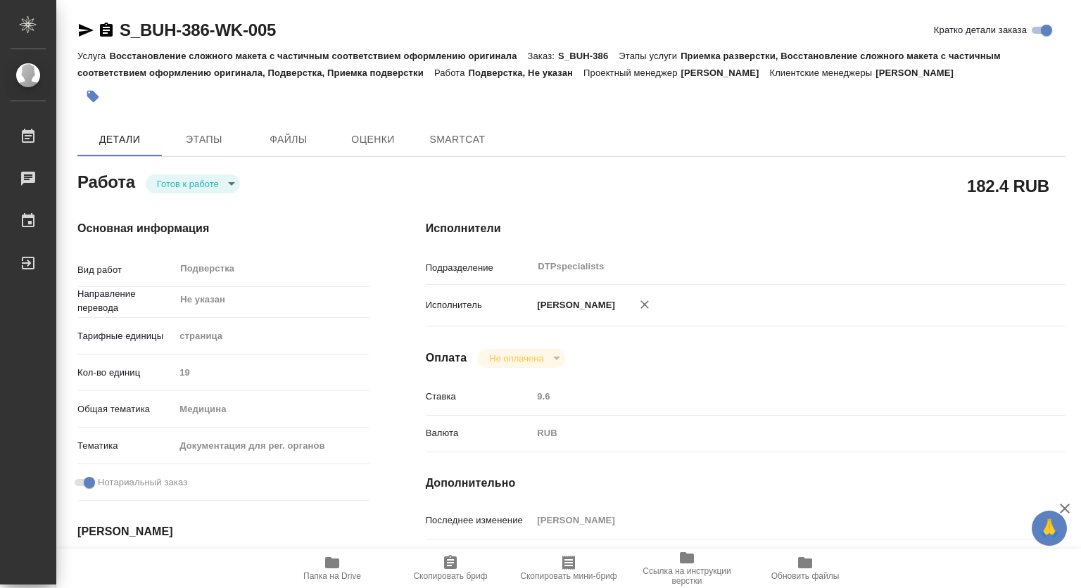
type textarea "x"
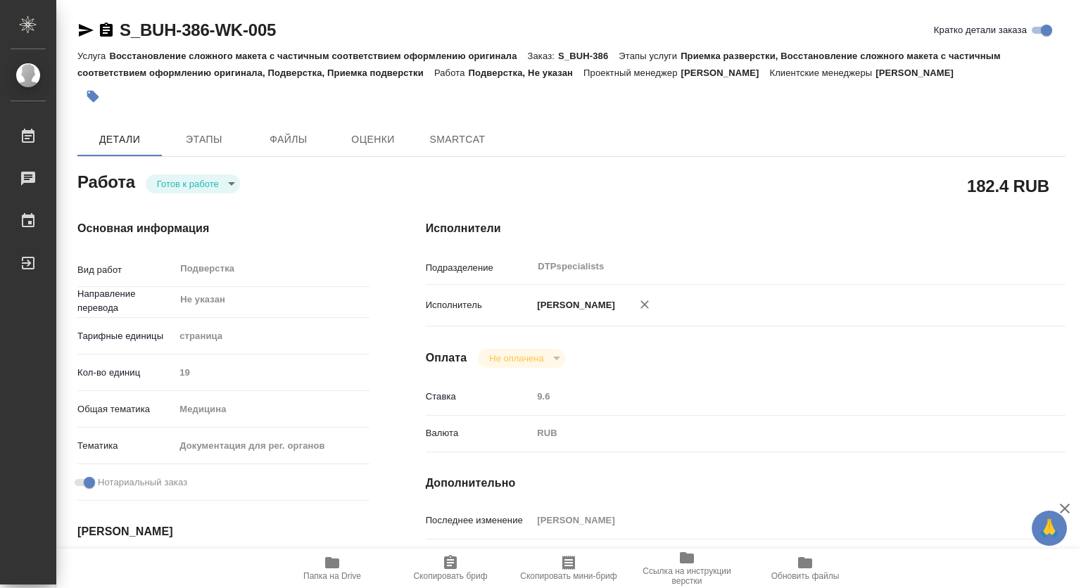
type textarea "x"
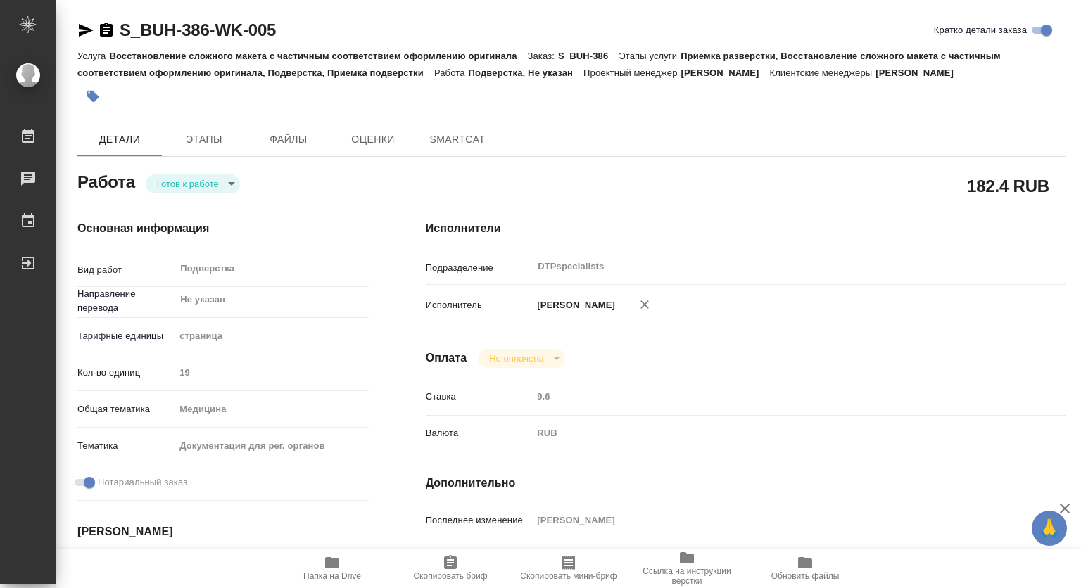
type textarea "x"
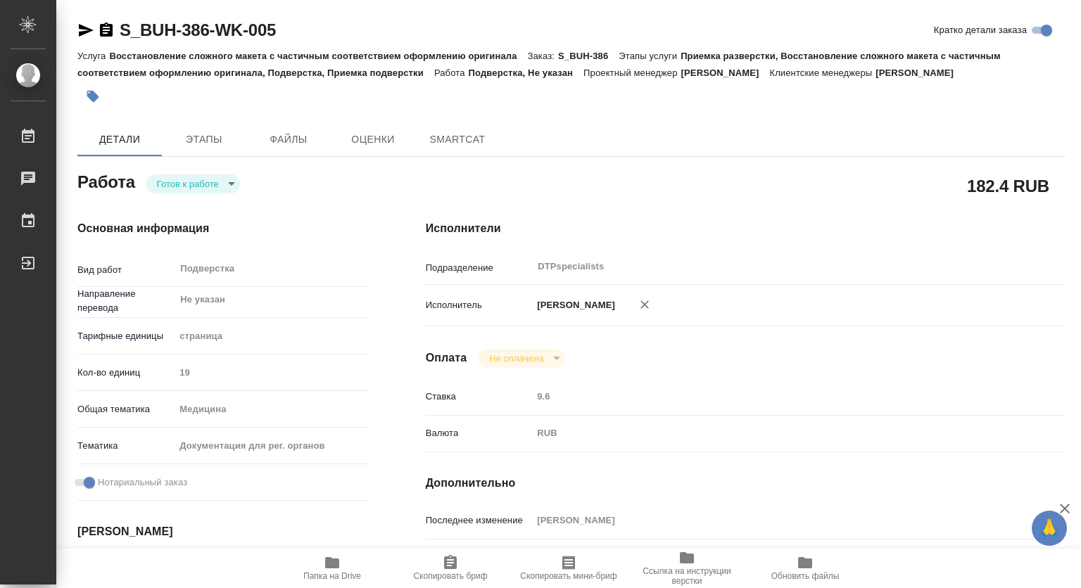
type textarea "x"
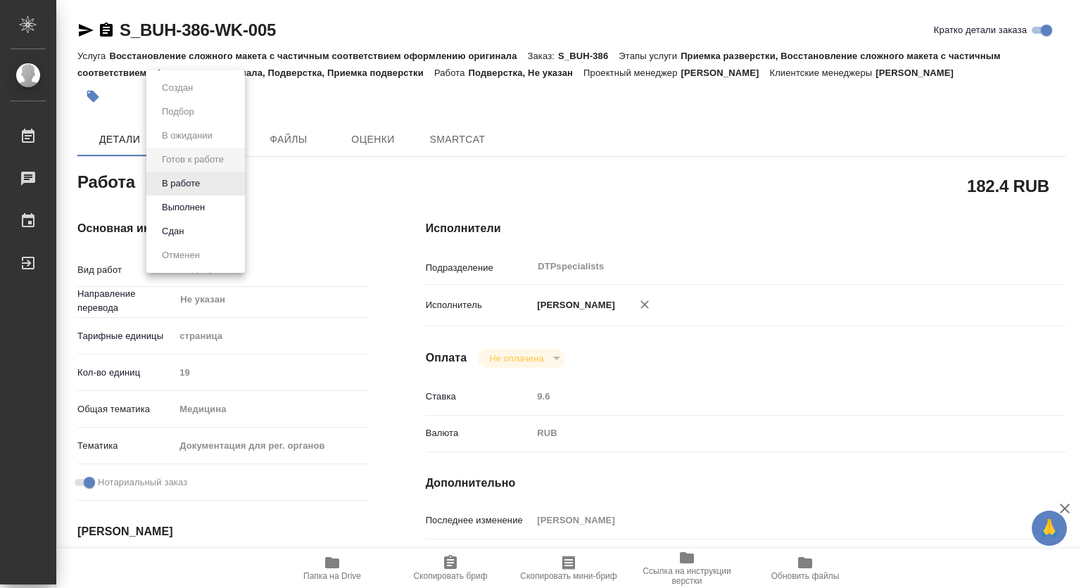
click at [179, 188] on body "🙏 .cls-1 fill:#fff; AWATERA Kovtun Svetlana Работы Чаты График Выйти S_BUH-386-…" at bounding box center [540, 294] width 1081 height 588
type textarea "x"
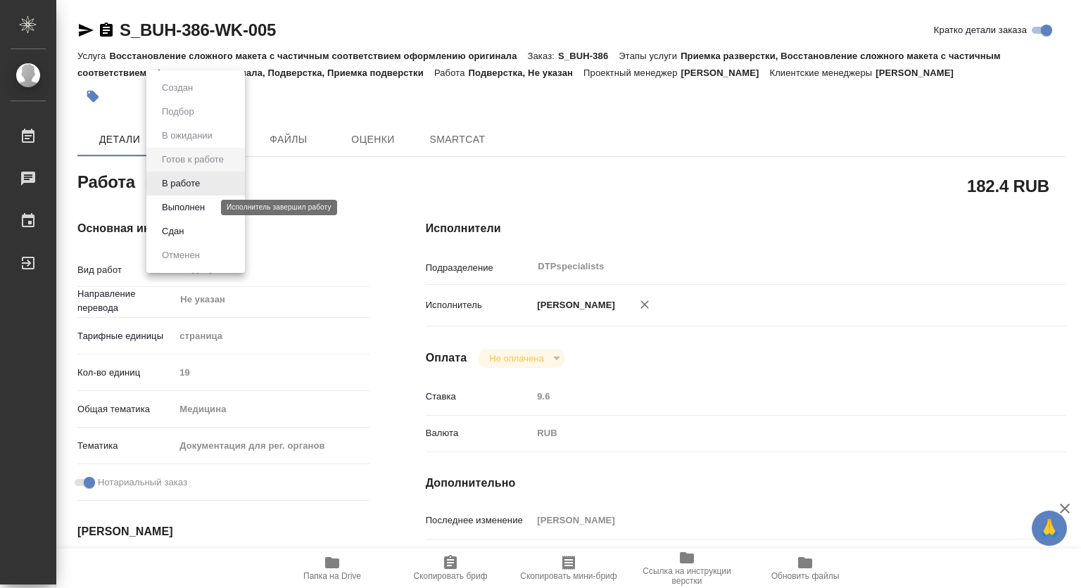
type textarea "x"
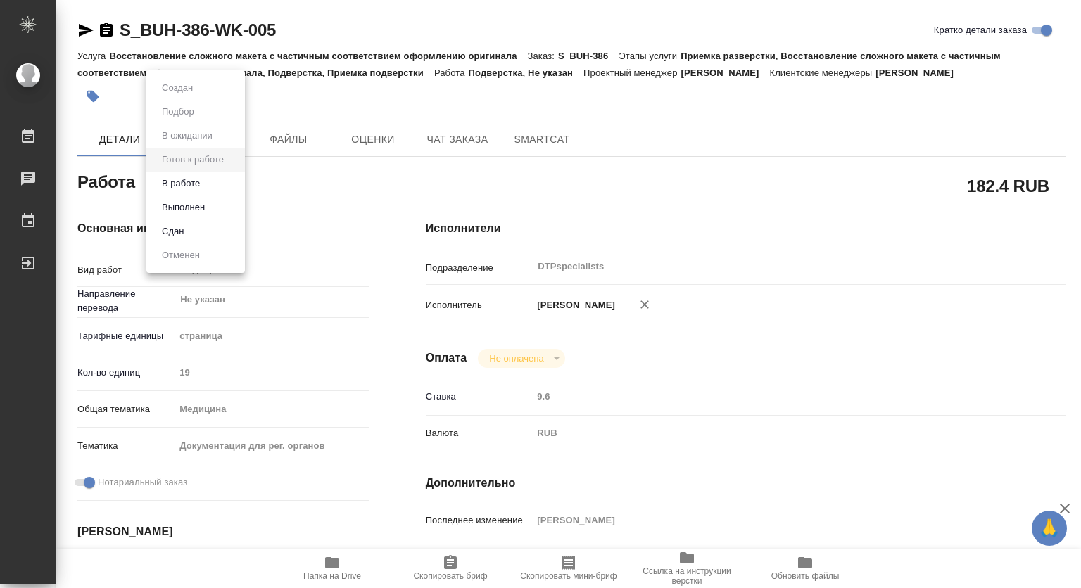
type textarea "x"
click at [170, 187] on button "В работе" at bounding box center [181, 183] width 46 height 15
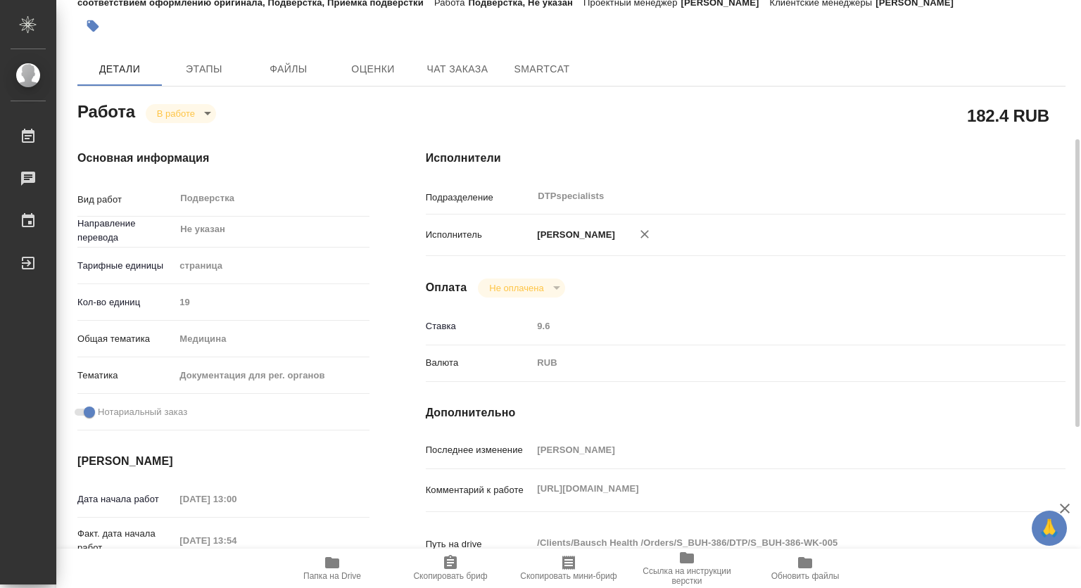
scroll to position [141, 0]
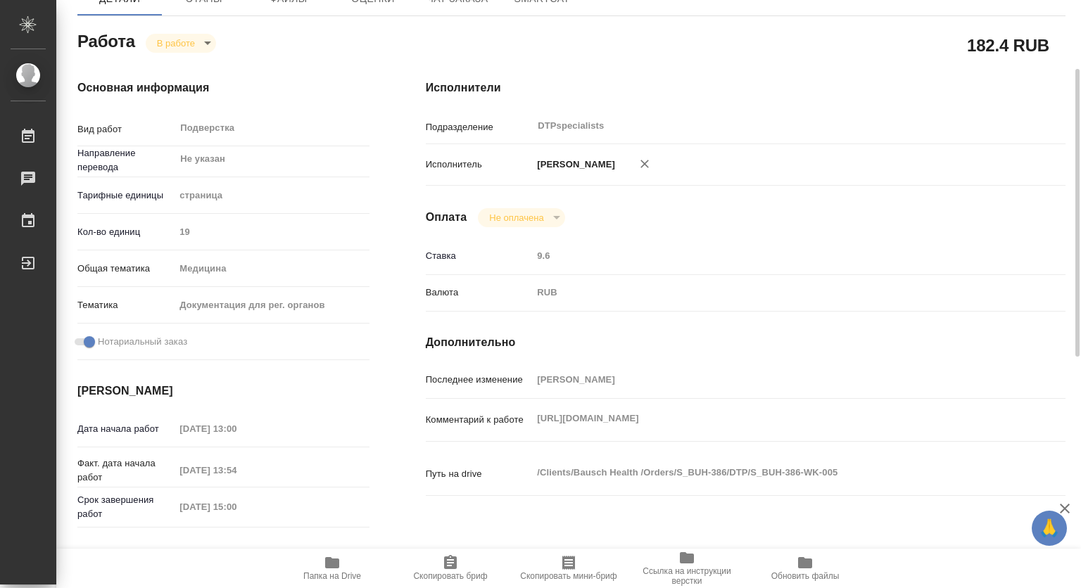
type textarea "x"
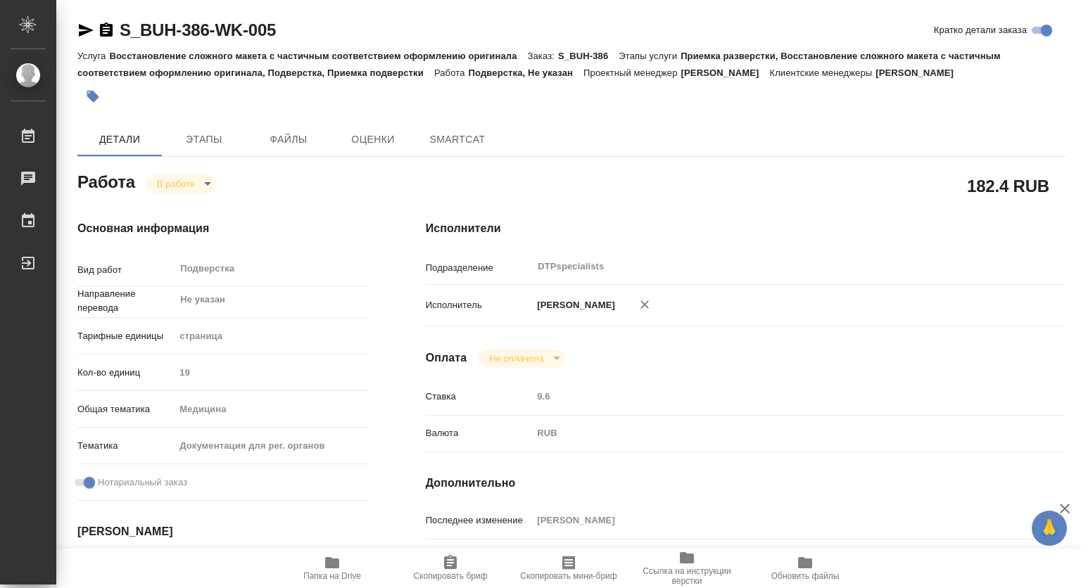
type textarea "x"
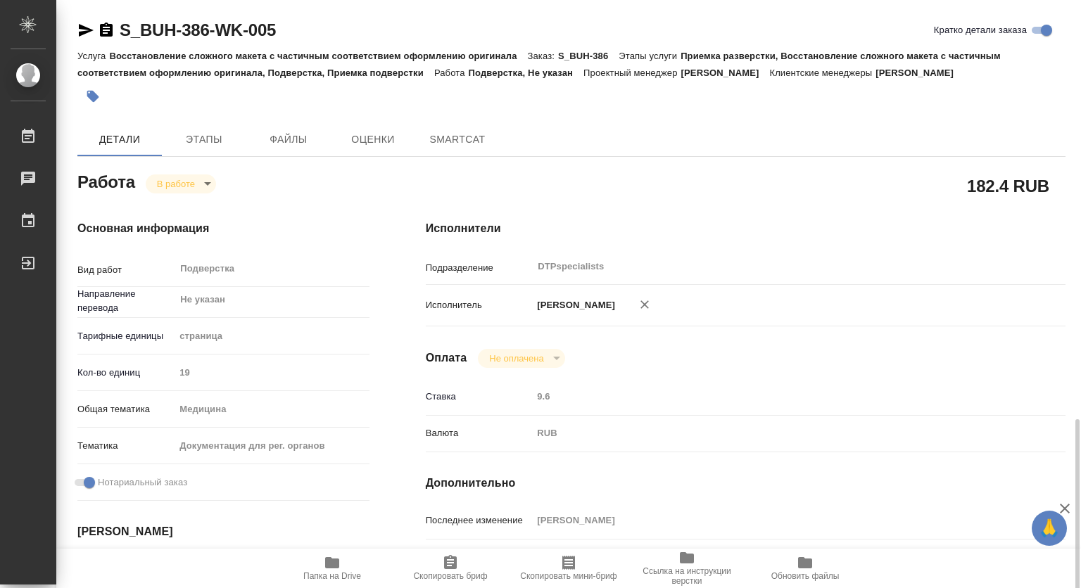
scroll to position [282, 0]
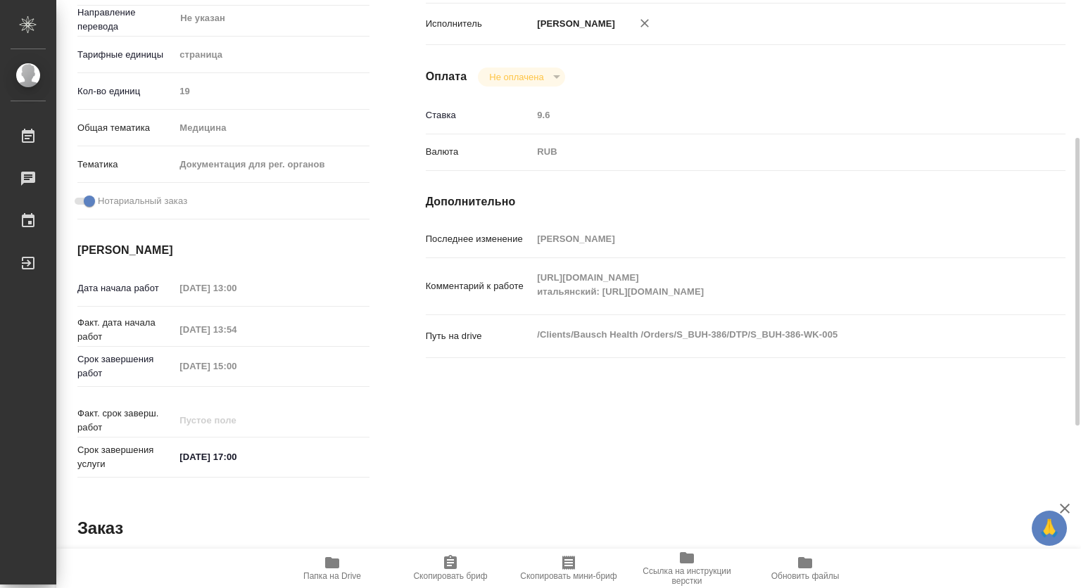
type textarea "x"
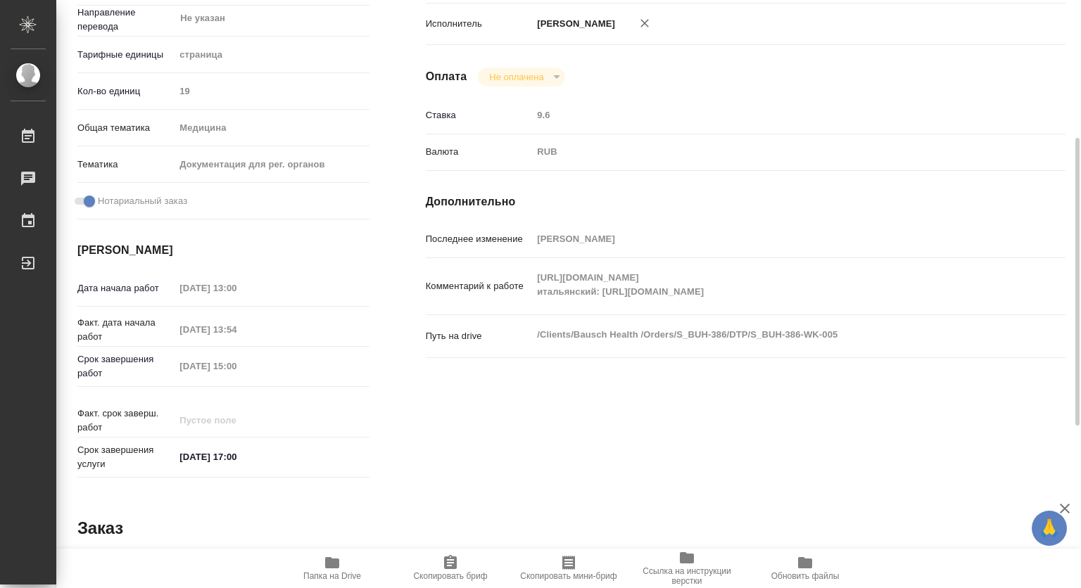
type textarea "x"
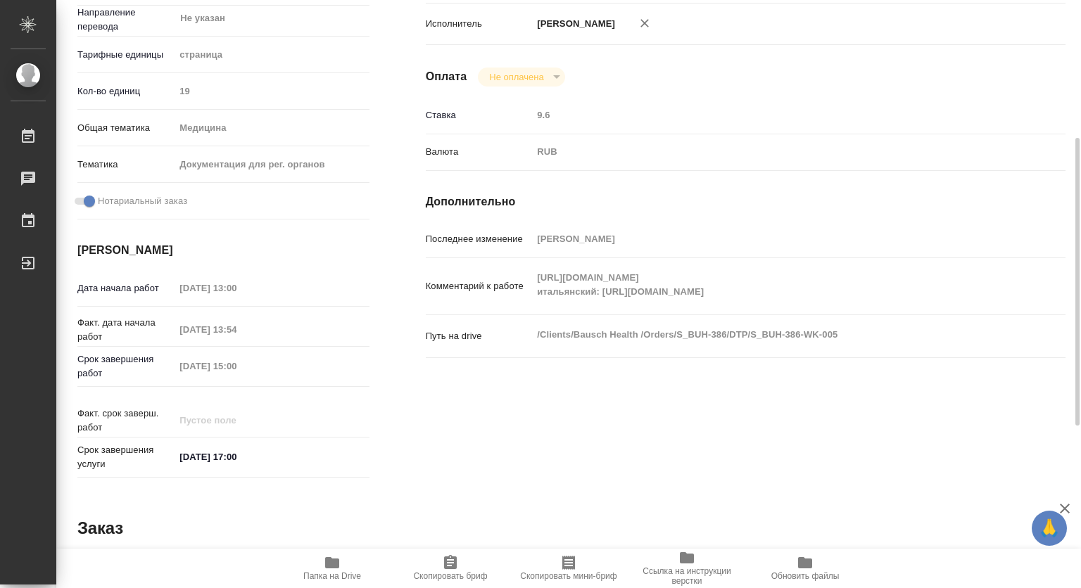
type textarea "x"
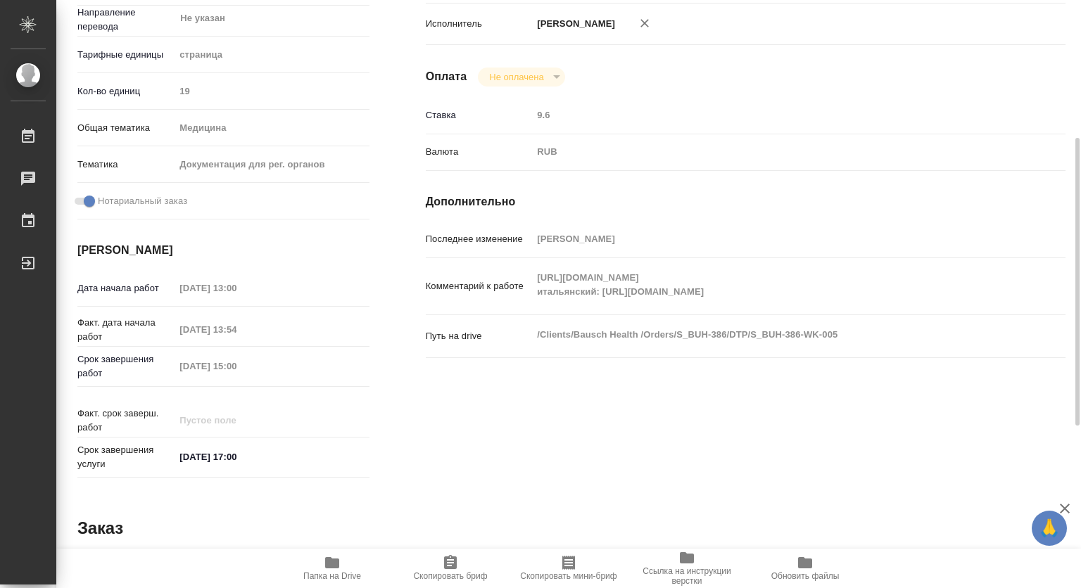
click at [602, 305] on div "[URL][DOMAIN_NAME] итальянский: [URL][DOMAIN_NAME] x" at bounding box center [772, 286] width 480 height 45
click at [325, 566] on icon "button" at bounding box center [332, 562] width 14 height 11
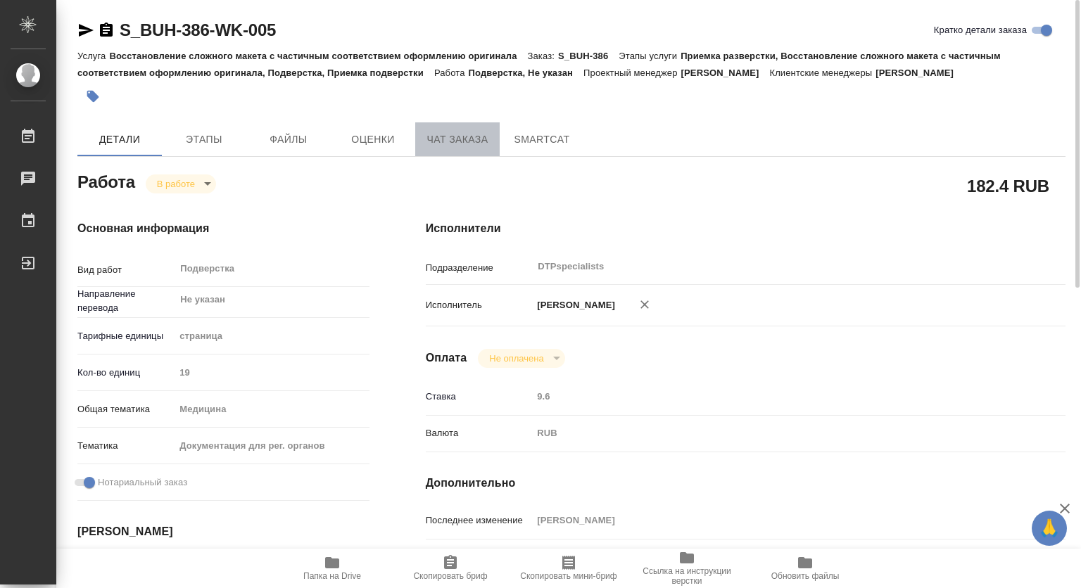
click at [476, 138] on span "Чат заказа" at bounding box center [458, 140] width 68 height 18
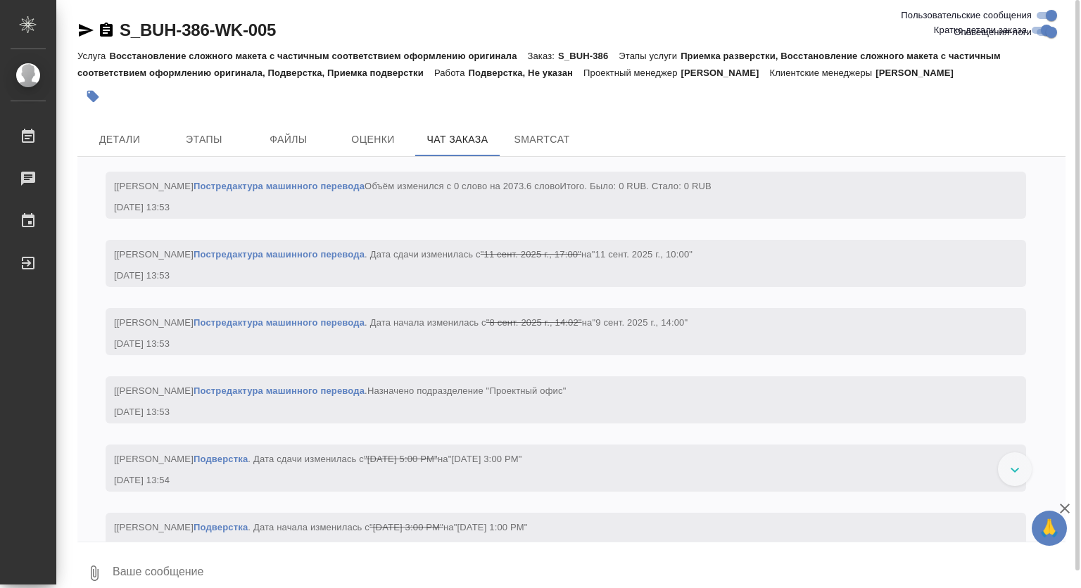
scroll to position [9142, 0]
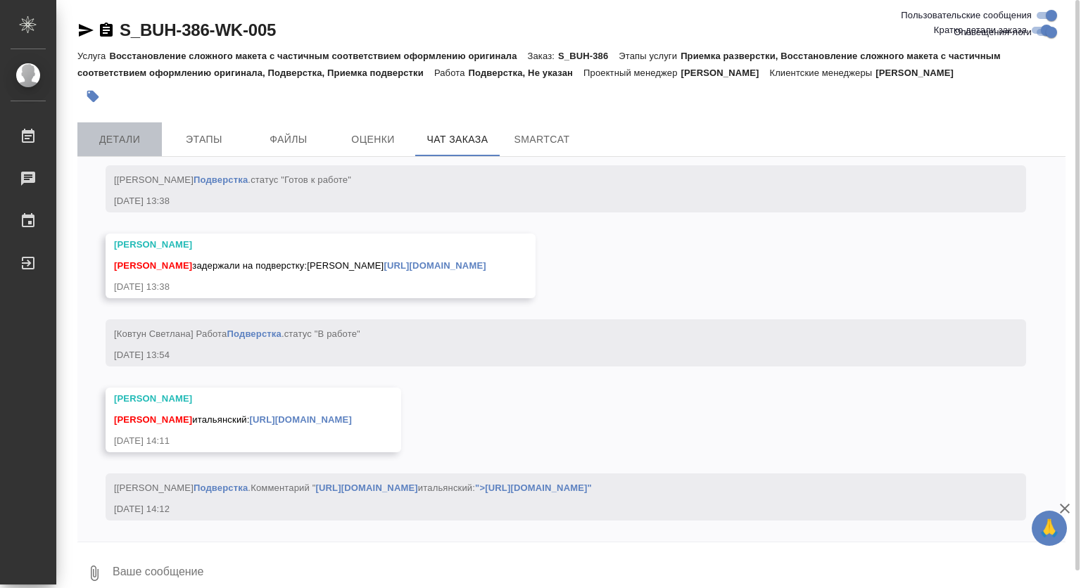
click at [127, 149] on button "Детали" at bounding box center [119, 139] width 84 height 34
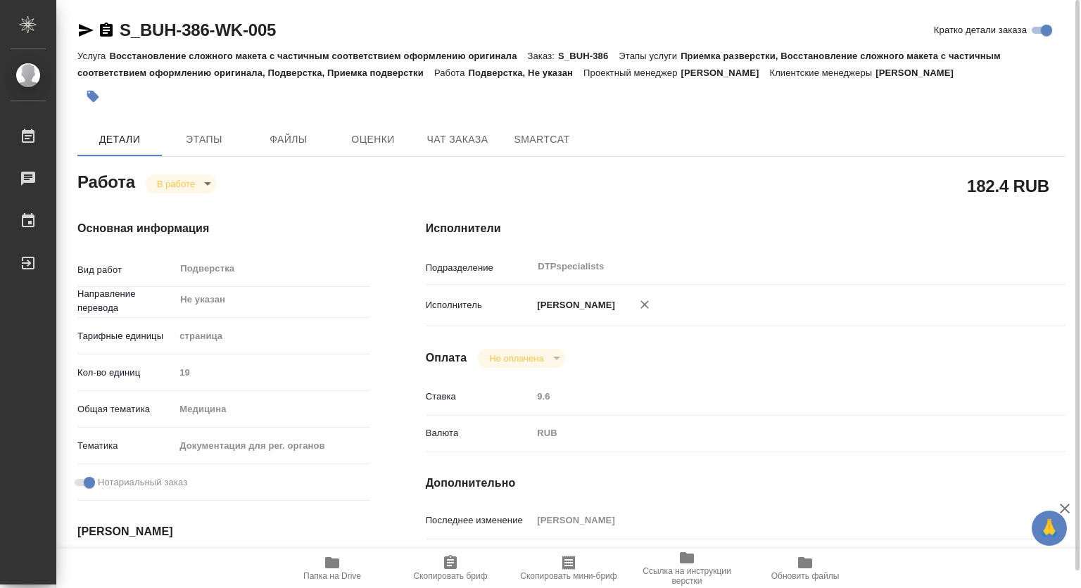
type textarea "x"
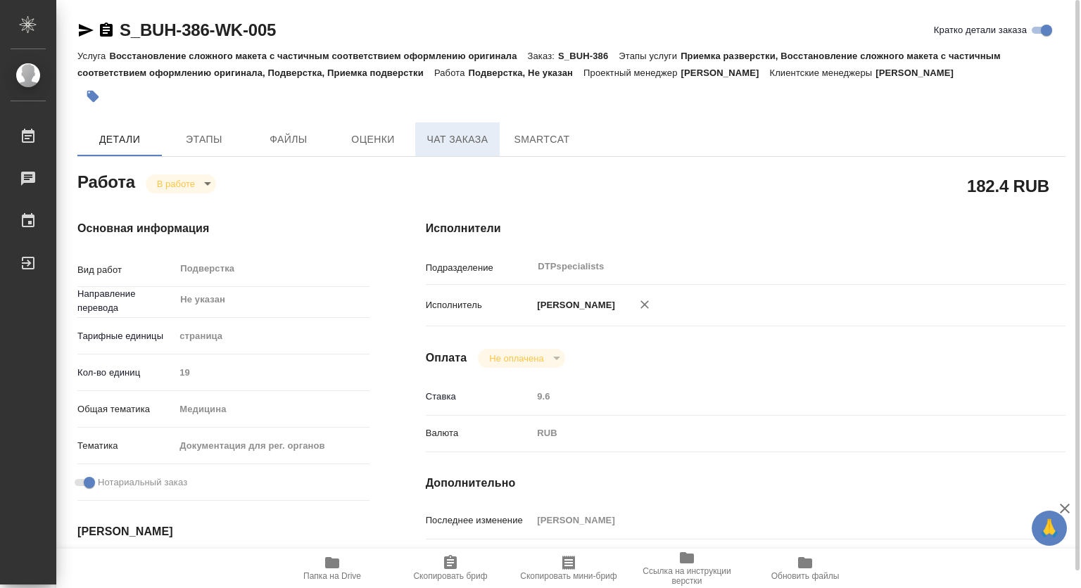
click at [431, 144] on span "Чат заказа" at bounding box center [458, 140] width 68 height 18
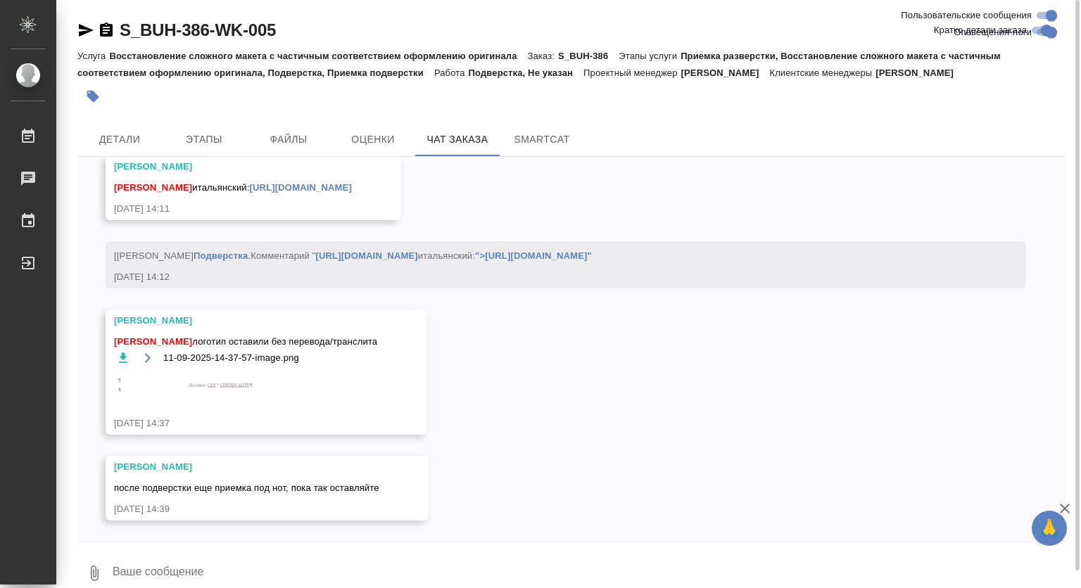
scroll to position [9375, 0]
click at [118, 137] on span "Детали" at bounding box center [120, 140] width 68 height 18
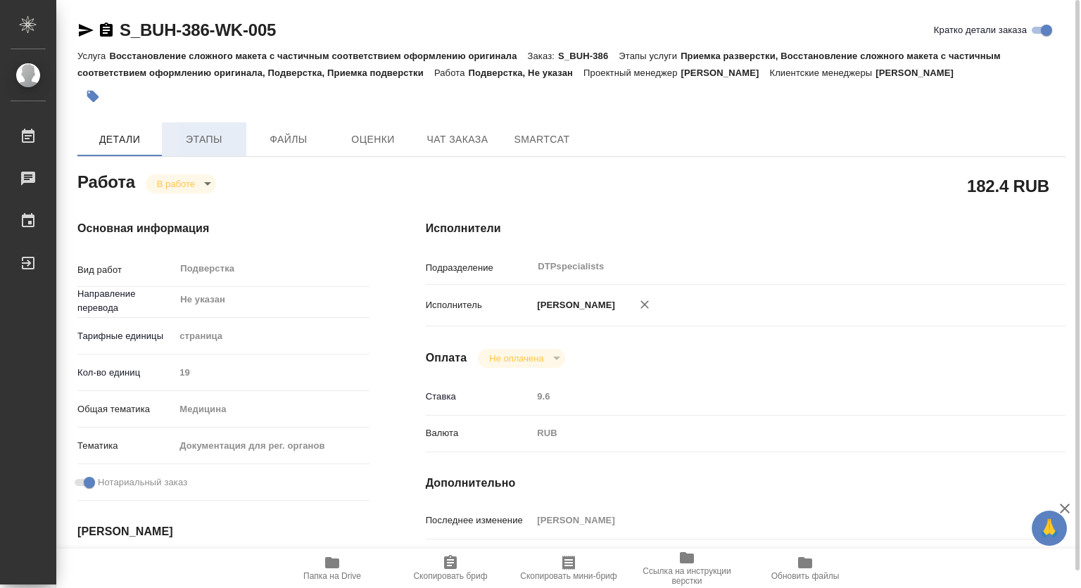
type textarea "x"
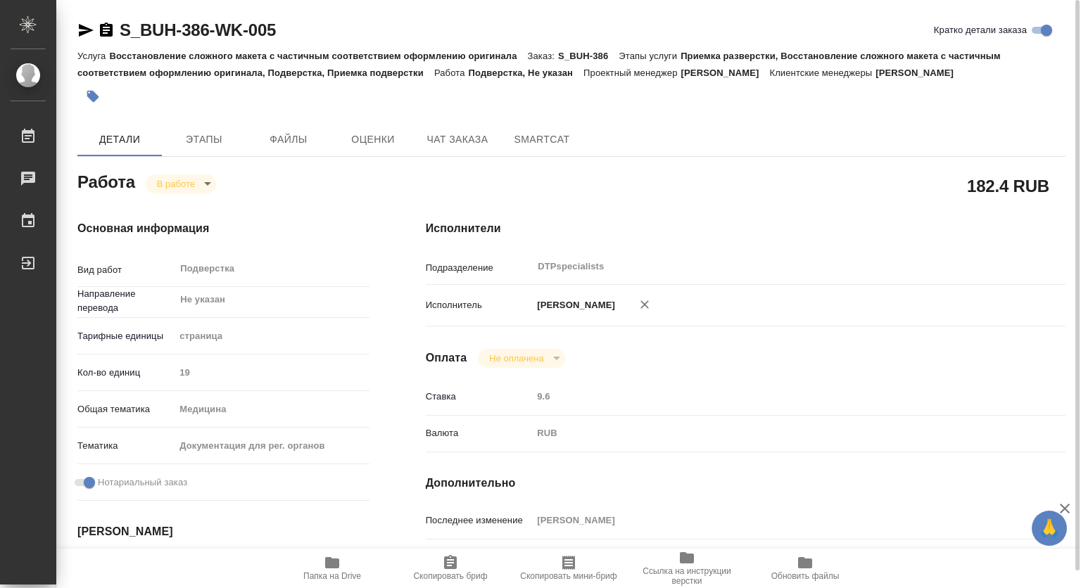
click at [187, 189] on body "🙏 .cls-1 fill:#fff; AWATERA [PERSON_NAME] 0 Чаты График Выйти S_BUH-386-WK-005 …" at bounding box center [540, 294] width 1081 height 588
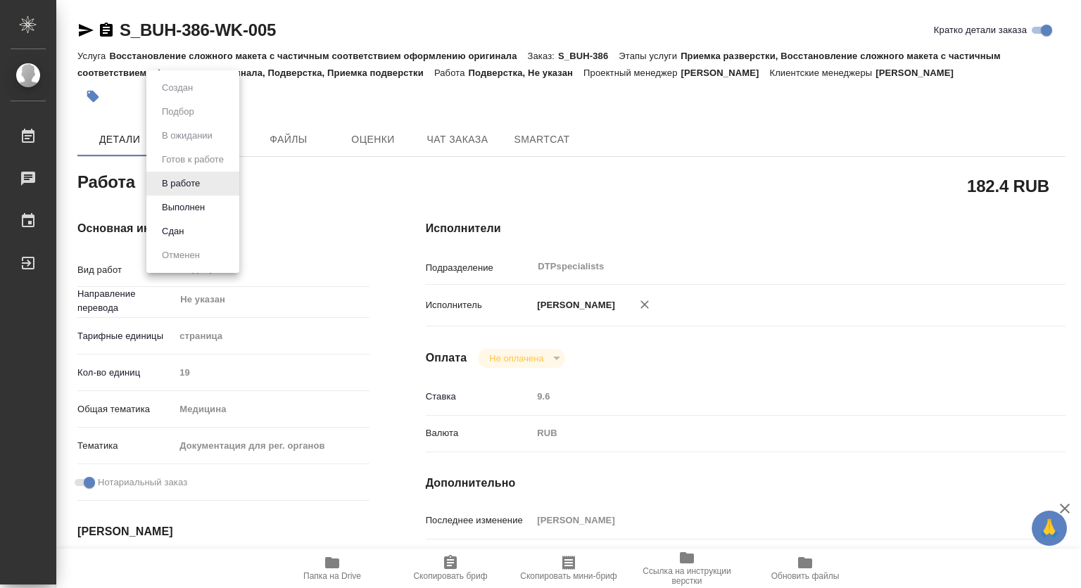
type textarea "x"
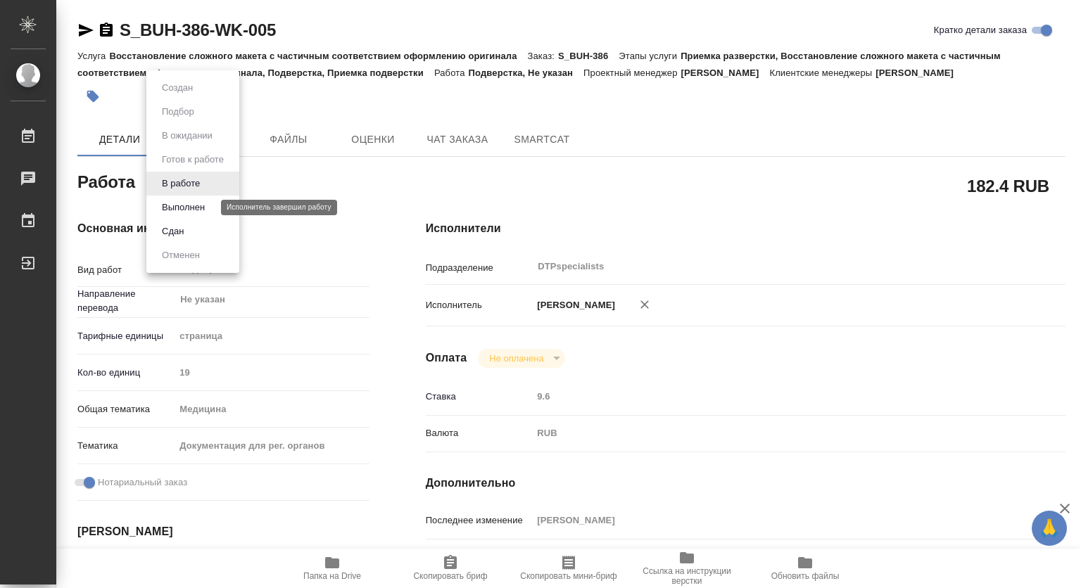
click at [194, 207] on button "Выполнен" at bounding box center [183, 207] width 51 height 15
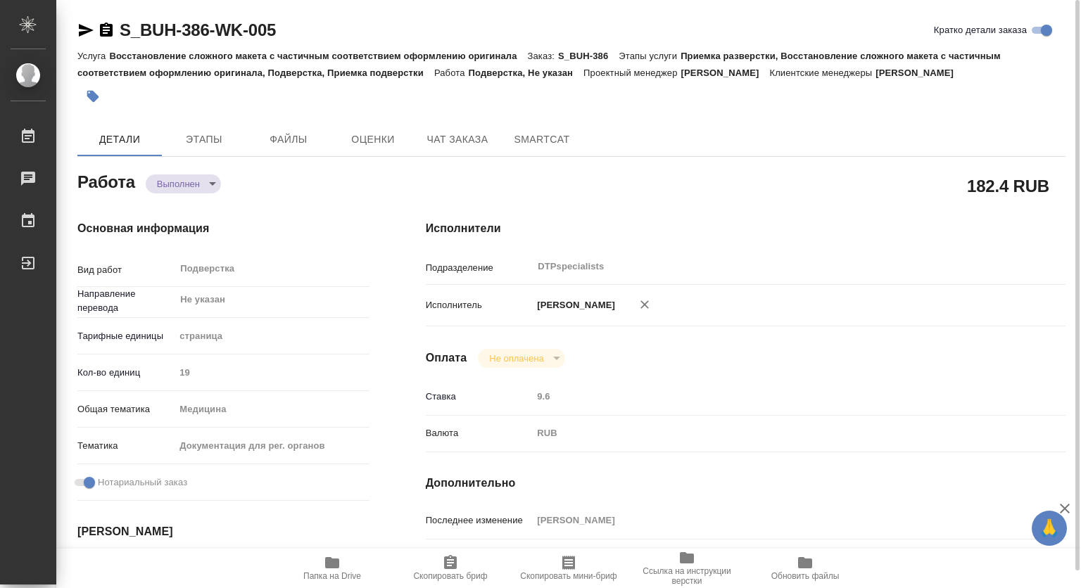
type textarea "x"
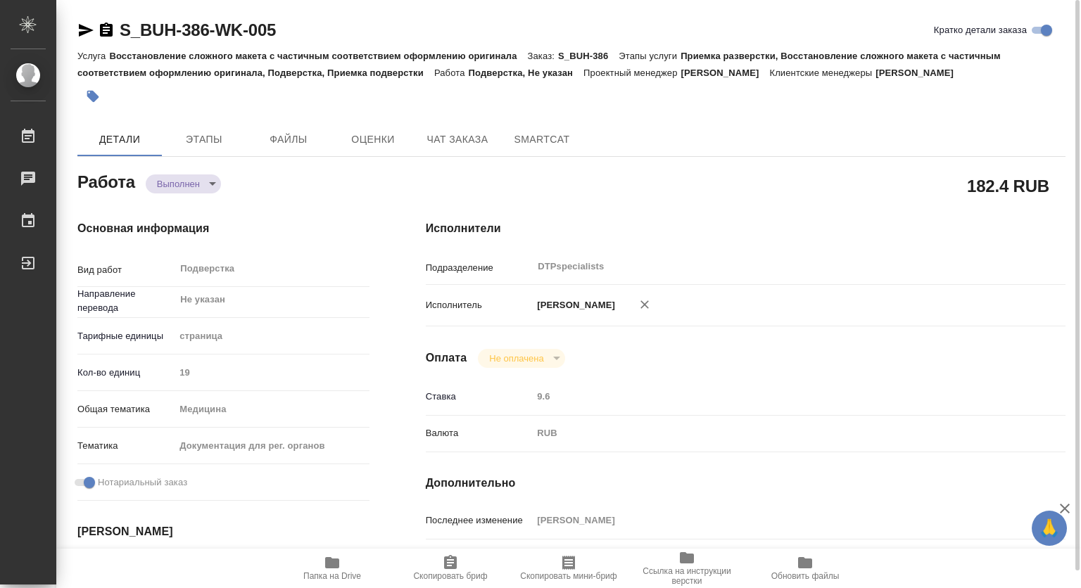
type textarea "x"
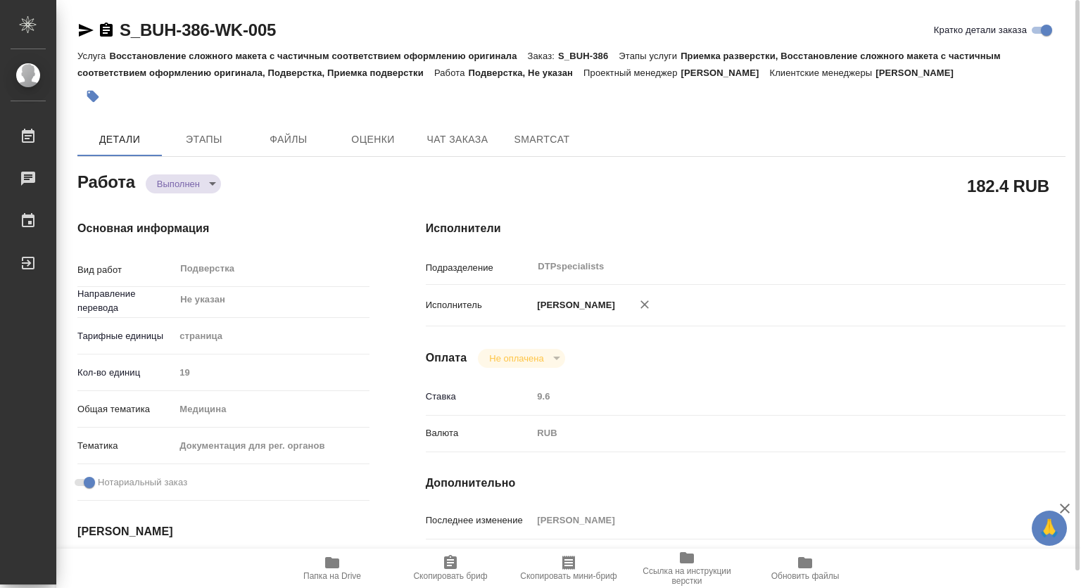
type textarea "x"
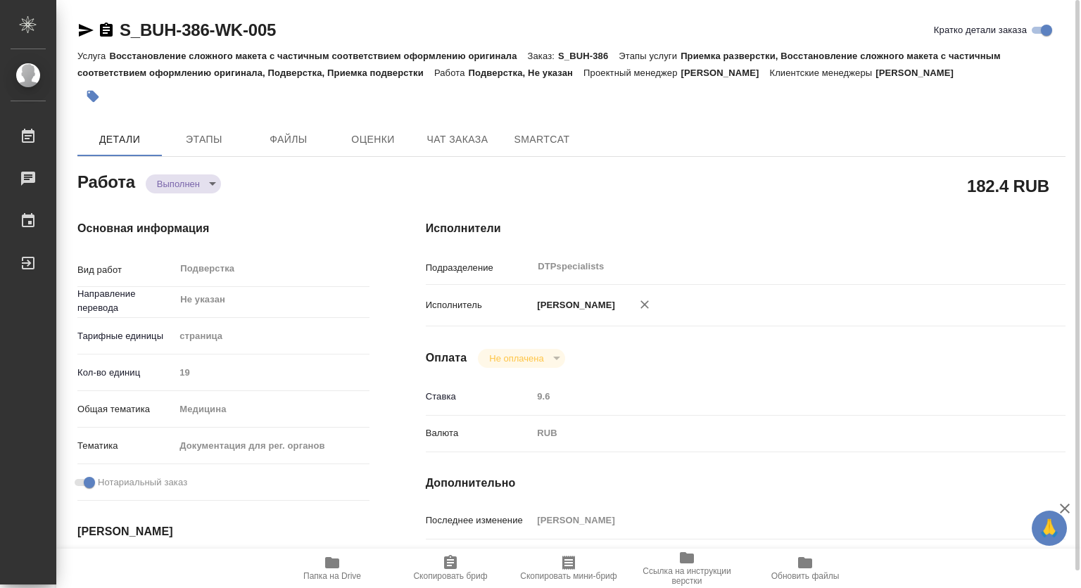
type textarea "x"
